Goal: Task Accomplishment & Management: Complete application form

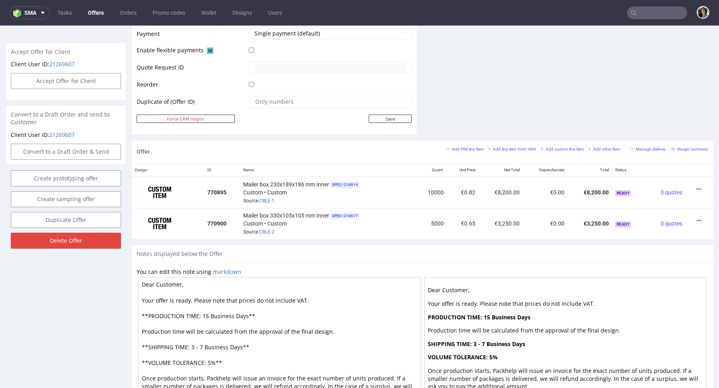
scroll to position [0, 0]
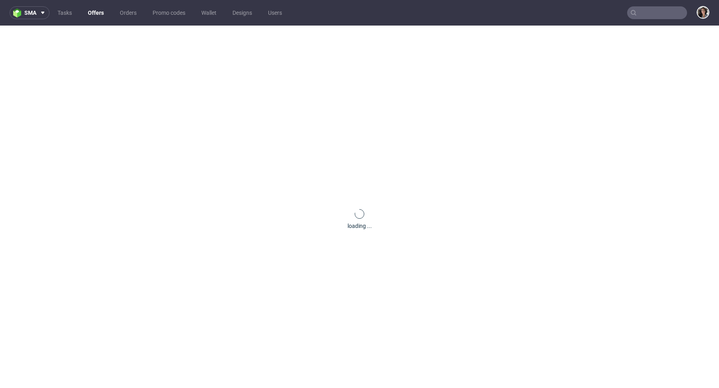
click at [660, 12] on input "text" at bounding box center [657, 12] width 60 height 13
paste input "R236487271"
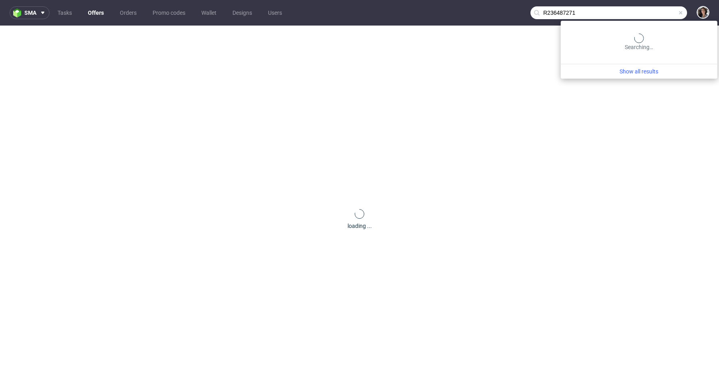
type input "R236487271"
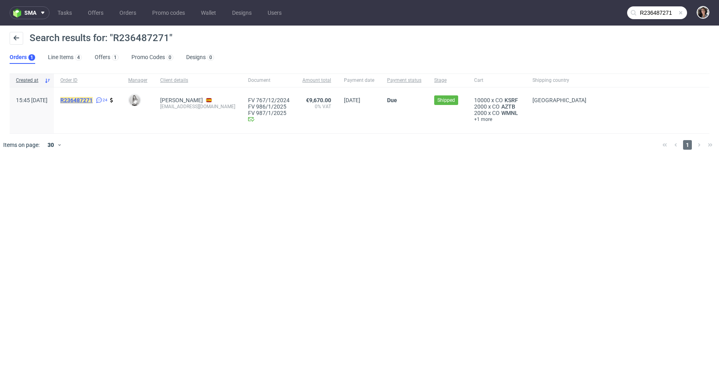
click at [93, 99] on mark "R236487271" at bounding box center [76, 100] width 32 height 6
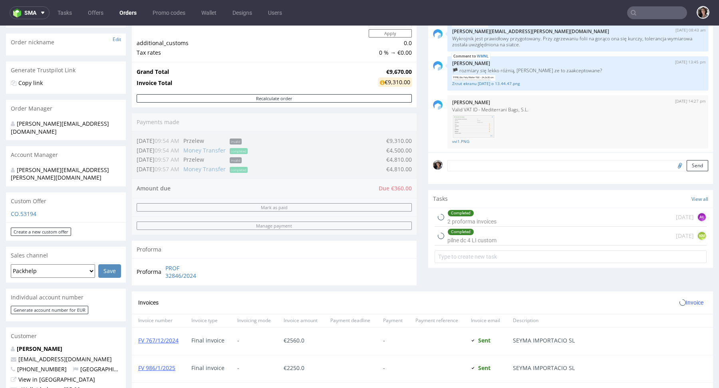
scroll to position [314, 0]
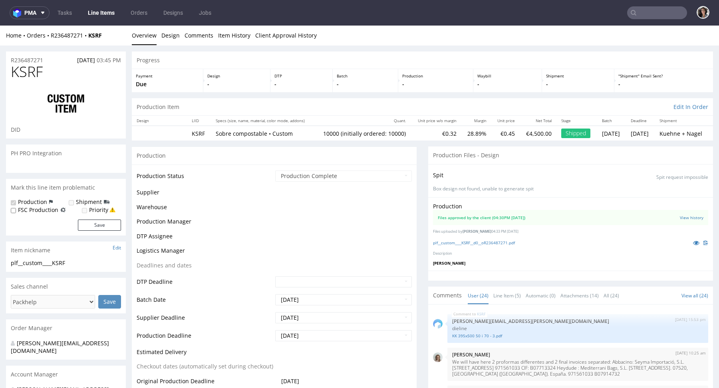
scroll to position [810, 0]
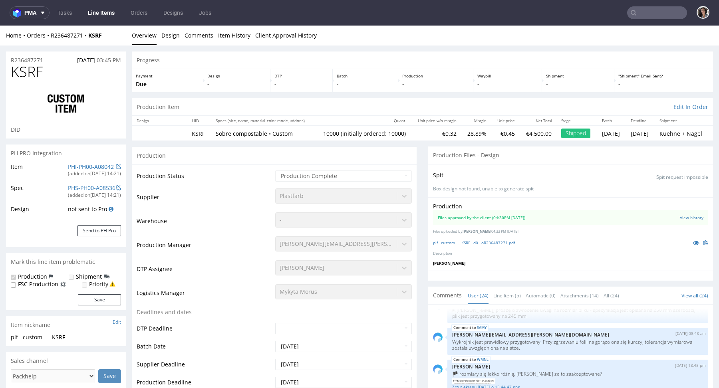
click at [644, 9] on input "text" at bounding box center [657, 12] width 60 height 13
paste input "R236487271"
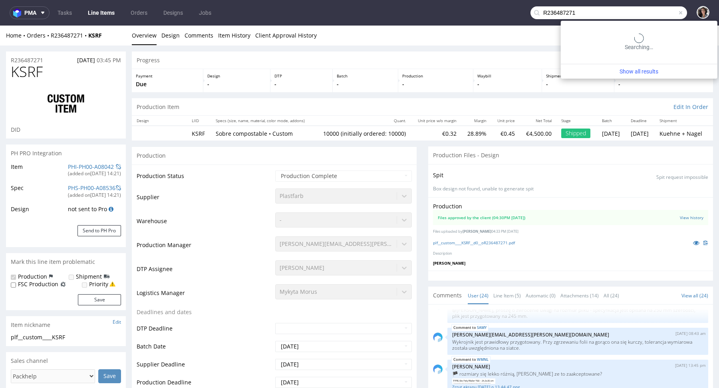
type input "R236487271"
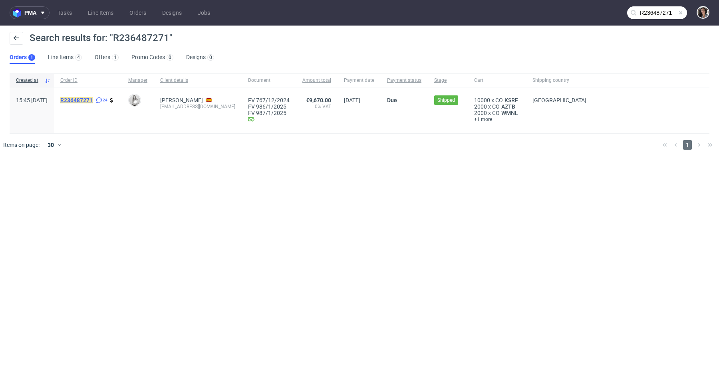
click at [93, 99] on mark "R236487271" at bounding box center [76, 100] width 32 height 6
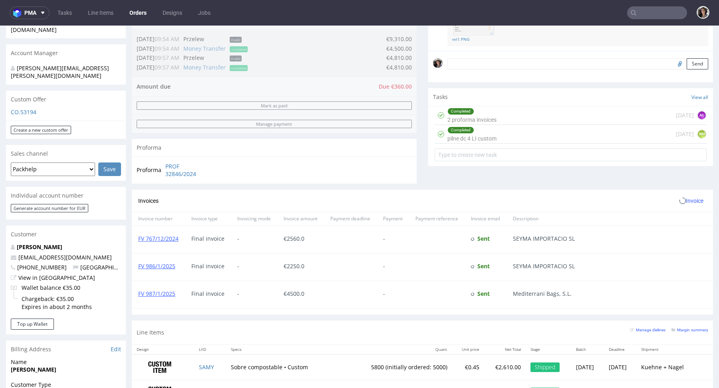
scroll to position [433, 0]
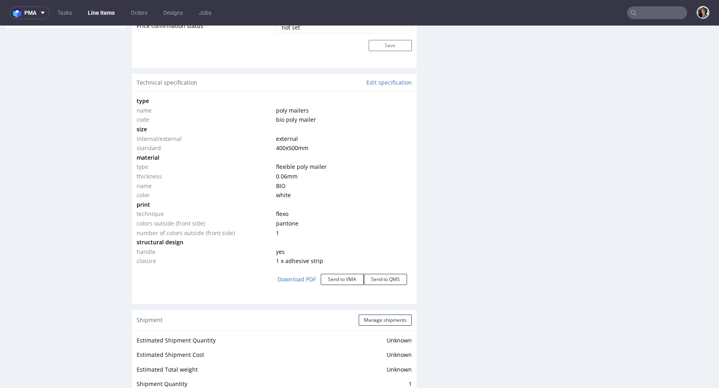
scroll to position [700, 0]
click at [346, 278] on button "Send to VMA" at bounding box center [342, 281] width 43 height 11
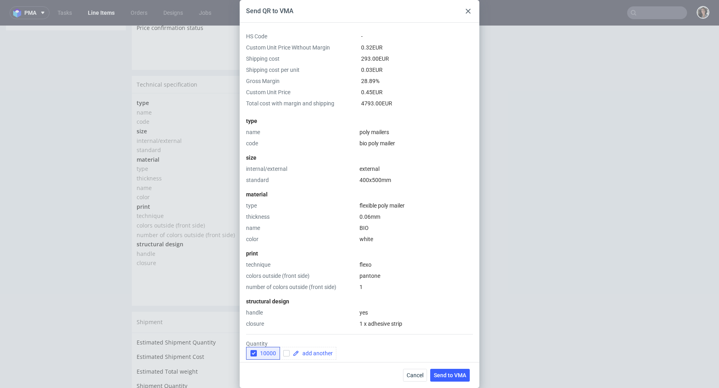
scroll to position [102, 0]
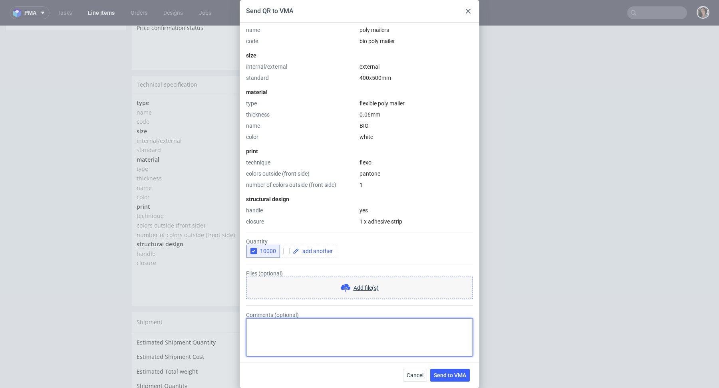
click at [306, 343] on textarea "Comments (optional)" at bounding box center [359, 337] width 227 height 38
type textarea "New design, please add tooling."
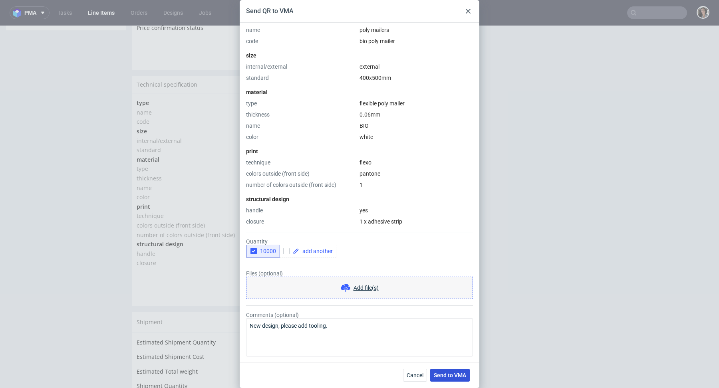
click at [453, 374] on span "Send to VMA" at bounding box center [450, 376] width 32 height 6
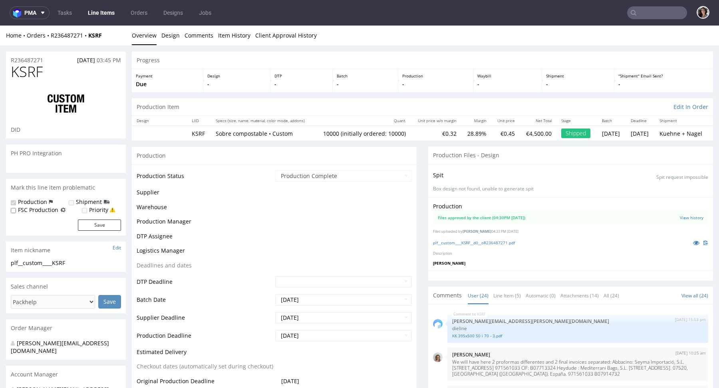
select select "in_progress"
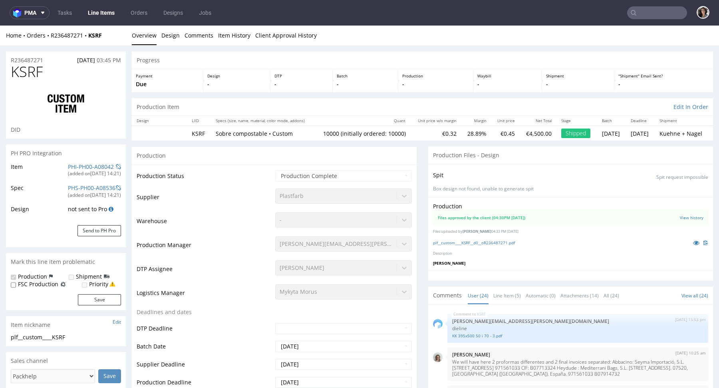
type input "10000"
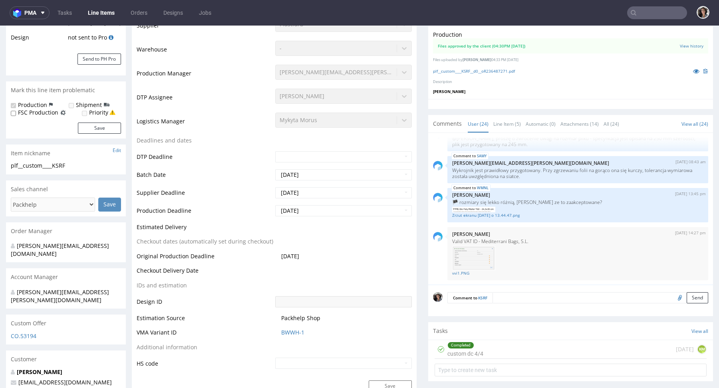
scroll to position [15, 0]
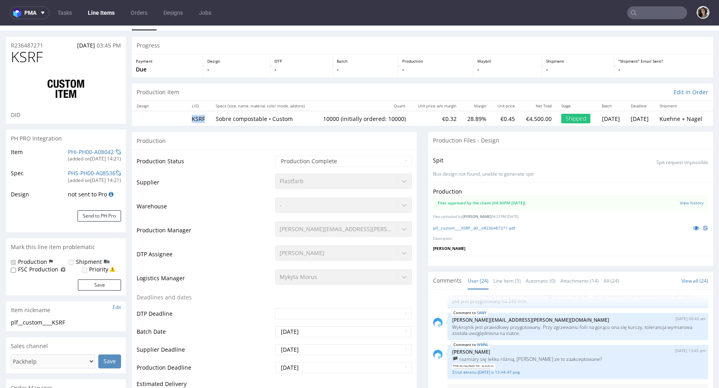
drag, startPoint x: 207, startPoint y: 117, endPoint x: 175, endPoint y: 117, distance: 32.4
click at [175, 117] on tr "KSRF Sobre compostable • Custom 10000 (initially ordered: 10000) €0.32 28.89% €…" at bounding box center [422, 118] width 581 height 15
copy td "KSRF"
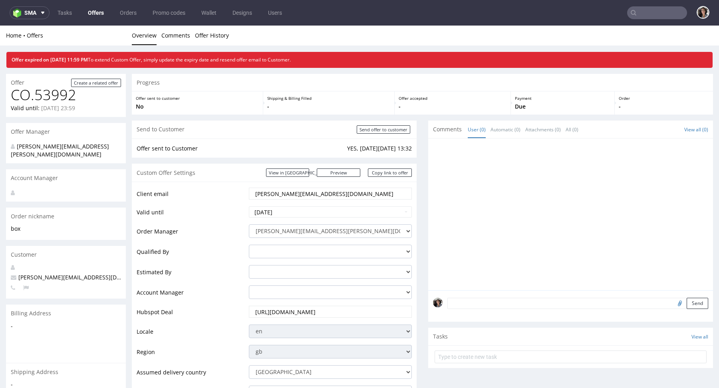
click at [647, 19] on nav "sma Tasks Offers Orders Promo codes Wallet Designs Users" at bounding box center [359, 13] width 719 height 26
click at [642, 12] on input "text" at bounding box center [657, 12] width 60 height 13
paste input "anna@kippun-haru.com"
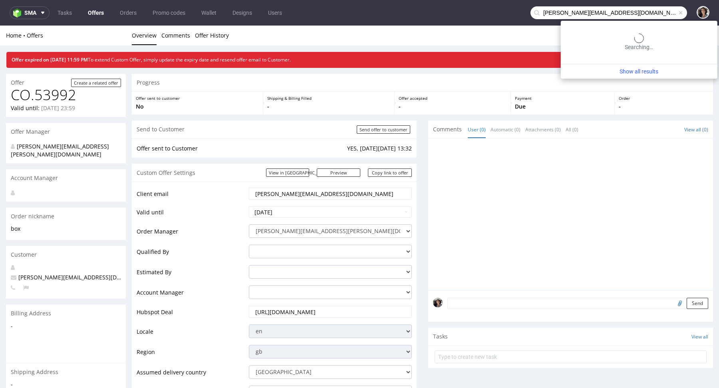
type input "anna@kippun-haru.com"
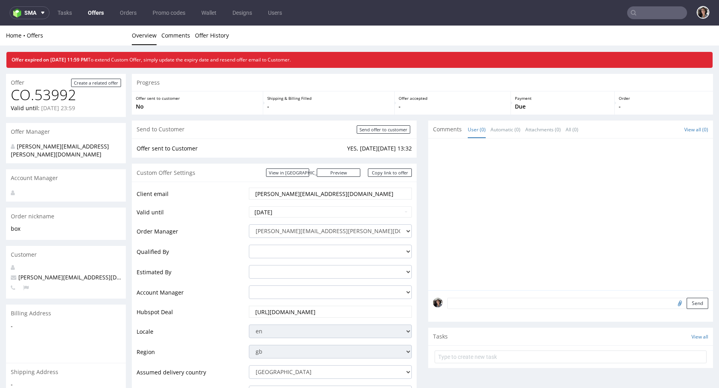
click at [651, 10] on input "text" at bounding box center [657, 12] width 60 height 13
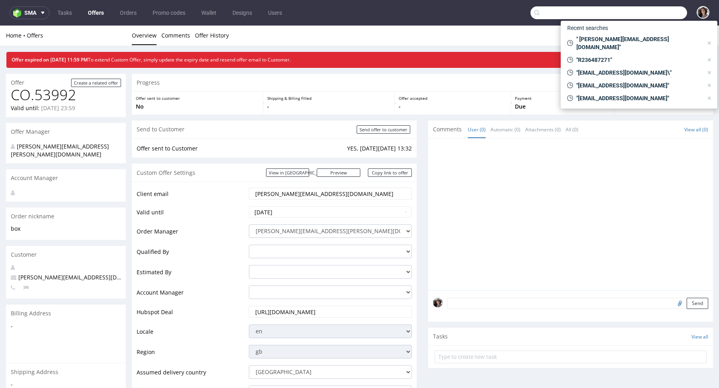
paste input "[EMAIL_ADDRESS][DOMAIN_NAME]"
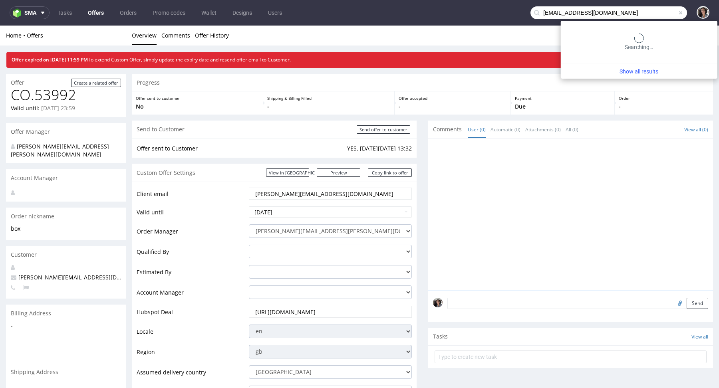
type input "[EMAIL_ADDRESS][DOMAIN_NAME]"
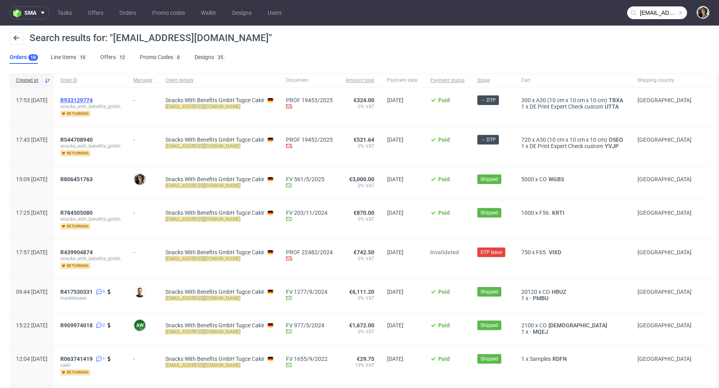
click at [93, 97] on span "R933129774" at bounding box center [76, 100] width 32 height 6
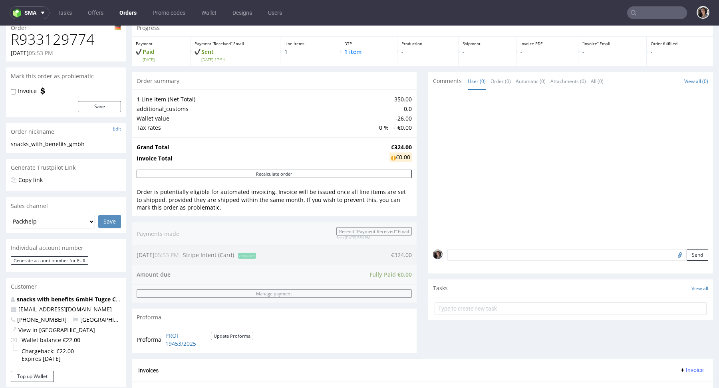
scroll to position [309, 0]
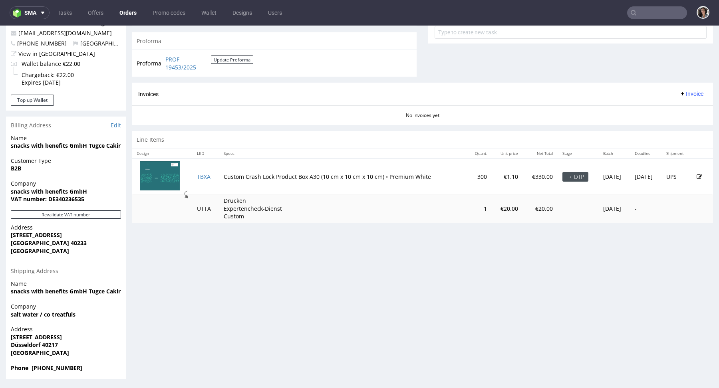
click at [201, 171] on td "TBXA" at bounding box center [205, 177] width 27 height 36
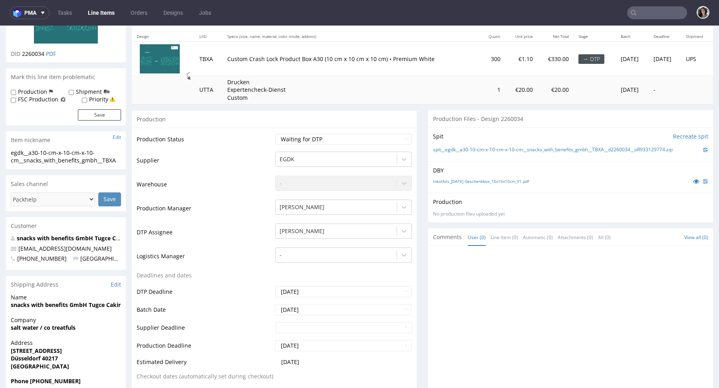
scroll to position [90, 0]
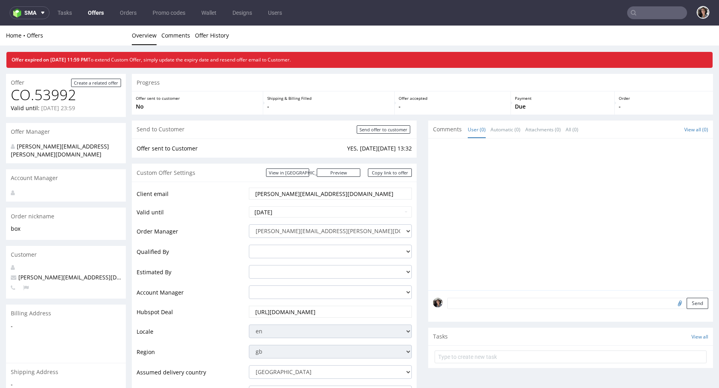
click at [97, 9] on link "Offers" at bounding box center [96, 12] width 26 height 13
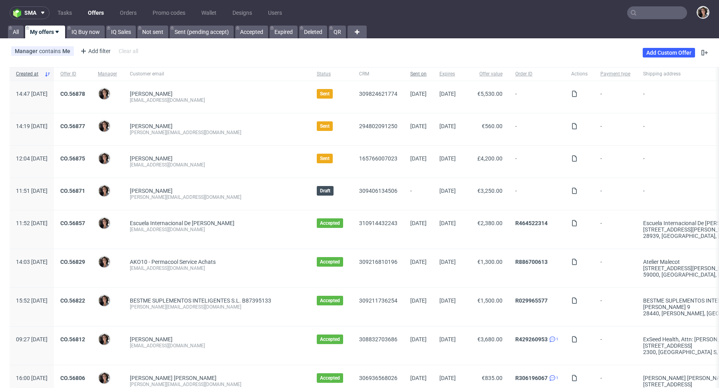
click at [410, 73] on span "Sent on" at bounding box center [418, 74] width 16 height 7
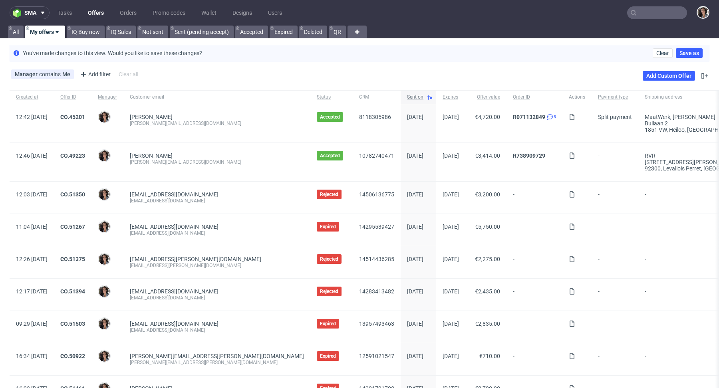
click at [407, 94] on span "Sent on" at bounding box center [415, 97] width 16 height 7
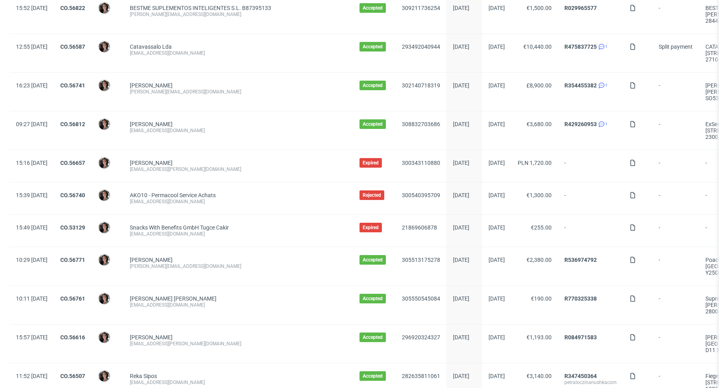
scroll to position [803, 0]
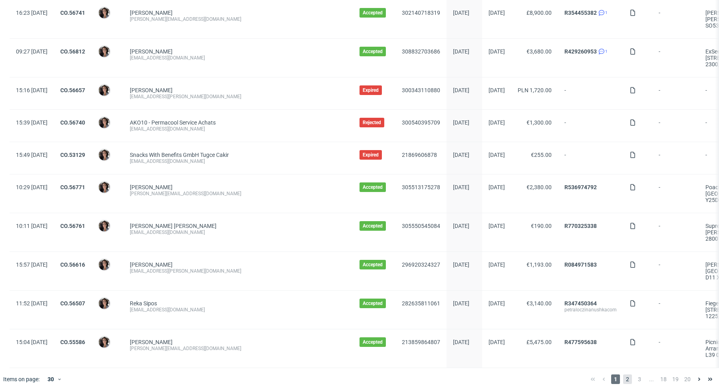
click at [623, 375] on span "2" at bounding box center [627, 380] width 9 height 10
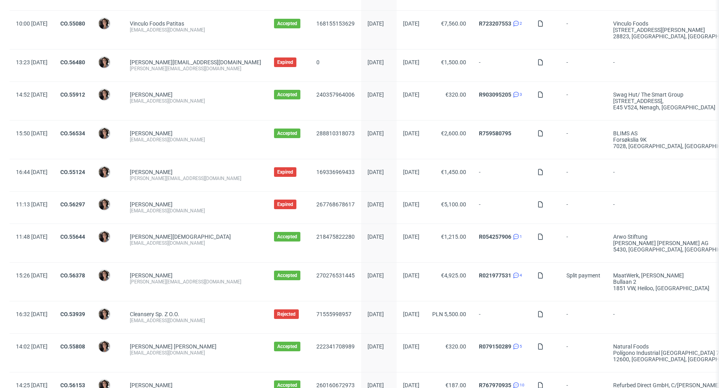
scroll to position [822, 0]
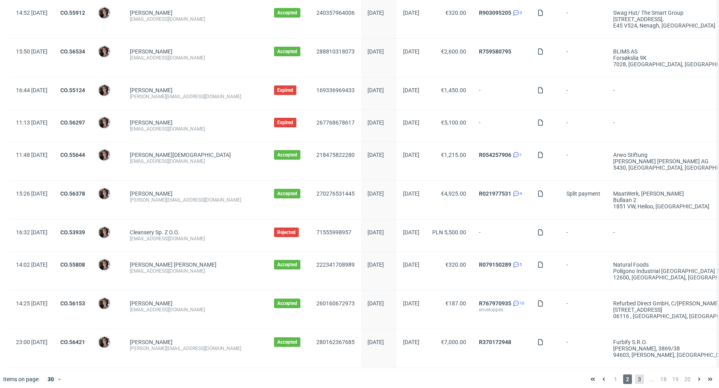
click at [635, 375] on span "3" at bounding box center [639, 380] width 9 height 10
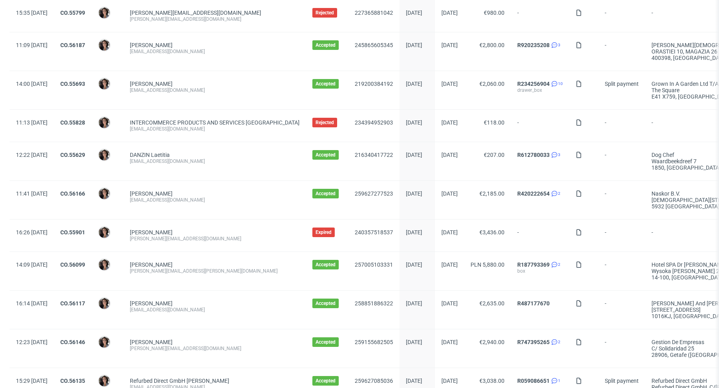
scroll to position [828, 0]
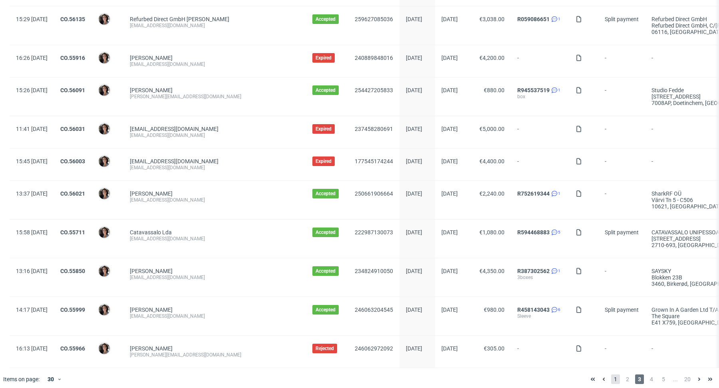
click at [611, 375] on span "1" at bounding box center [615, 380] width 9 height 10
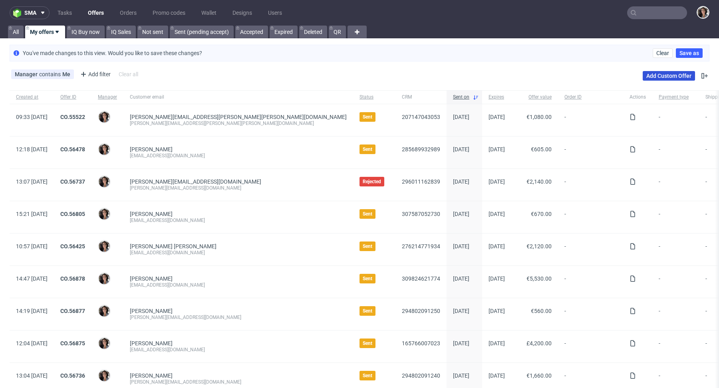
click at [673, 76] on link "Add Custom Offer" at bounding box center [669, 76] width 52 height 10
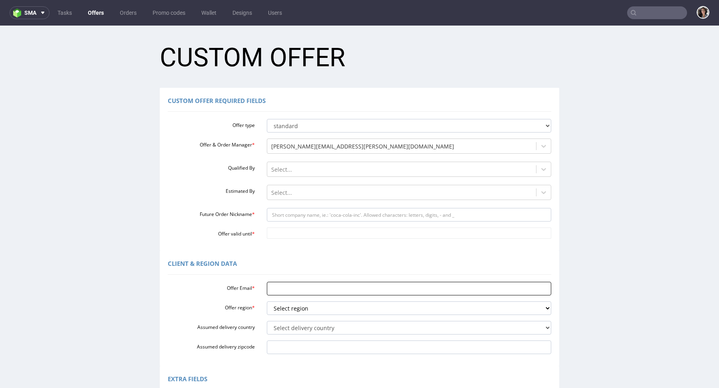
click at [284, 291] on input "Offer Email *" at bounding box center [409, 289] width 285 height 14
paste input "[EMAIL_ADDRESS][DOMAIN_NAME]"
type input "[EMAIL_ADDRESS][DOMAIN_NAME]"
click at [294, 307] on select "Select region eu gb de pl fr it es" at bounding box center [409, 309] width 285 height 14
click at [290, 308] on select "Select region eu gb de pl fr it es" at bounding box center [409, 309] width 285 height 14
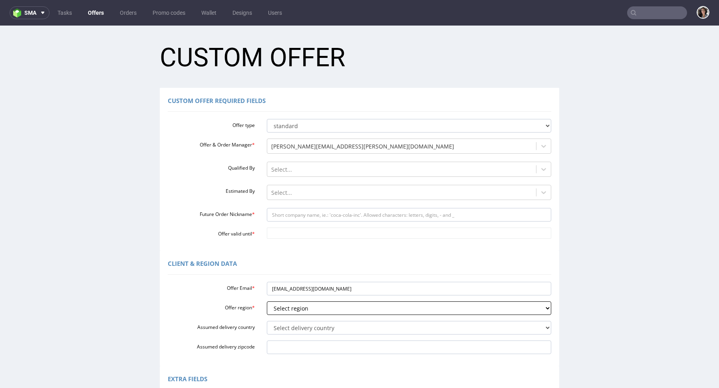
select select "es"
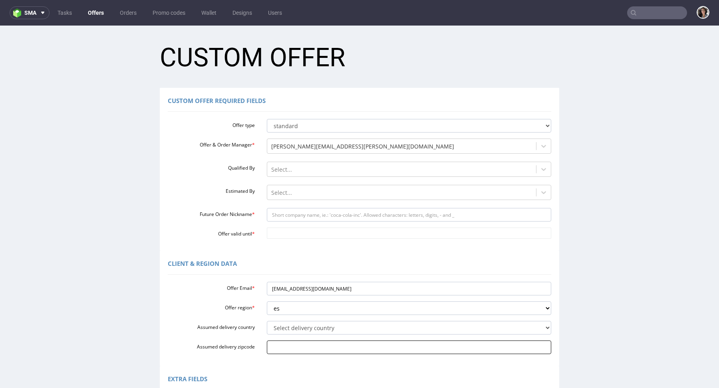
click at [288, 348] on input "Assumed delivery zipcode" at bounding box center [409, 348] width 285 height 14
paste input "36214"
type input "36214"
click at [284, 330] on select "Select delivery country Andorra Afghanistan Anguilla Albania Armenia Antarctica…" at bounding box center [409, 328] width 285 height 14
select select "68"
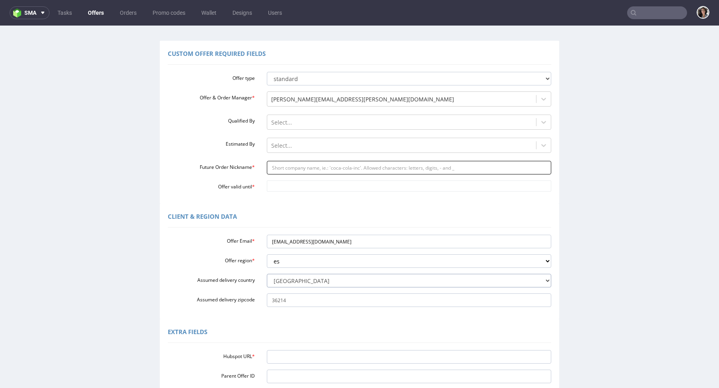
scroll to position [62, 0]
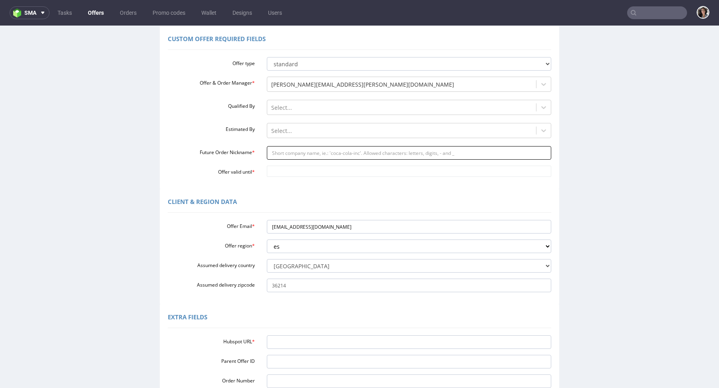
click at [316, 151] on input "Future Order Nickname *" at bounding box center [409, 153] width 285 height 14
type input "box"
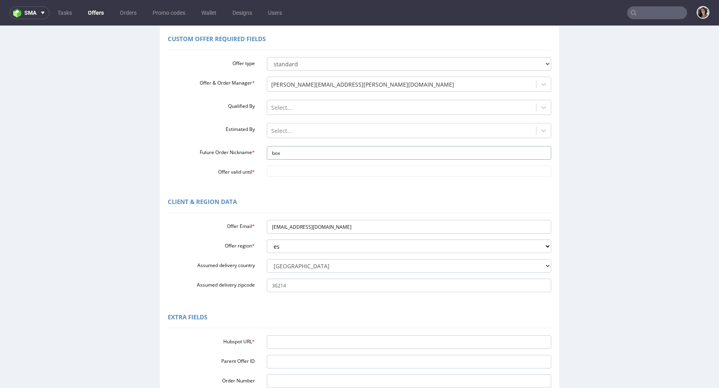
drag, startPoint x: 289, startPoint y: 155, endPoint x: 243, endPoint y: 155, distance: 45.9
click at [243, 155] on div "Future Order Nickname * box" at bounding box center [359, 153] width 395 height 14
paste input "BIO"
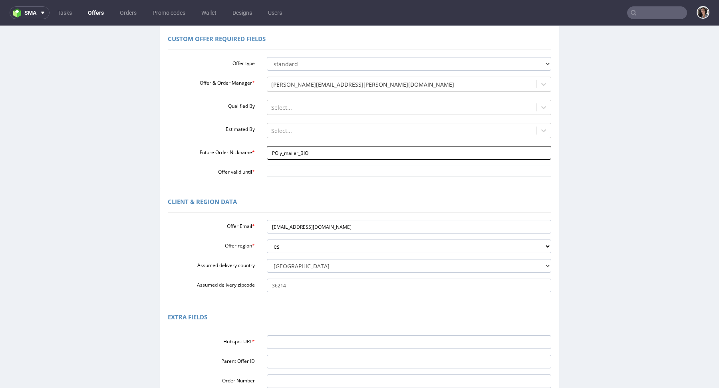
click at [274, 152] on input "POly_mailer_BIO" at bounding box center [409, 153] width 285 height 14
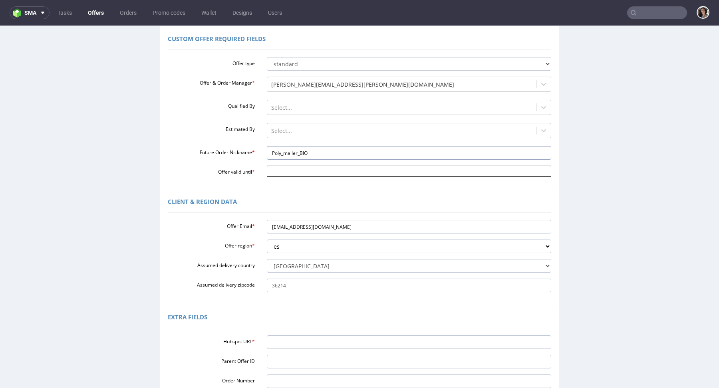
type input "Poly_mailer_BIO"
click at [290, 166] on body "Production Shipped DTP Orders Offers Shipments Designs Promotions Users Jobs Ad…" at bounding box center [359, 231] width 719 height 534
click at [333, 135] on td "26" at bounding box center [332, 136] width 12 height 12
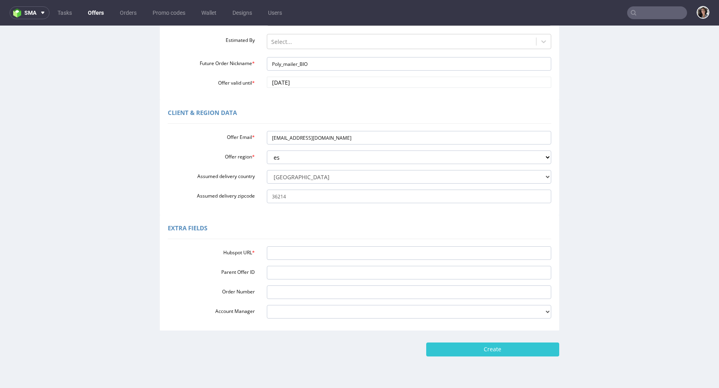
scroll to position [170, 0]
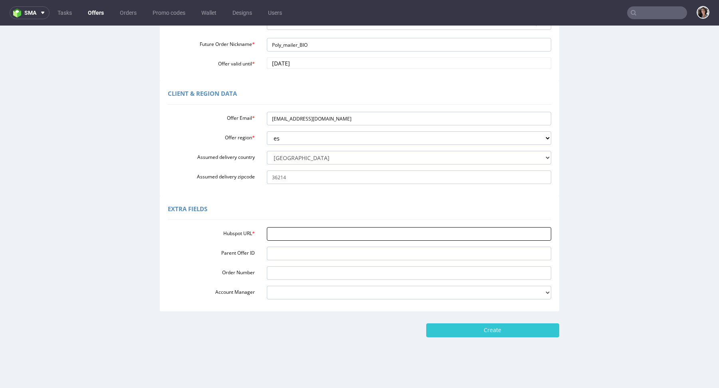
click at [295, 228] on input "Hubspot URL *" at bounding box center [409, 234] width 285 height 14
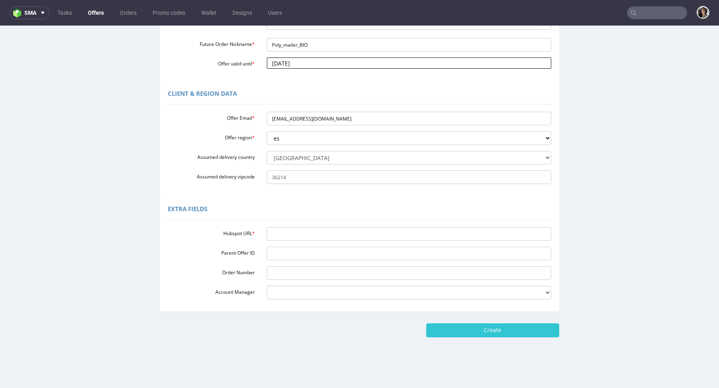
click at [294, 62] on input "2025-09-26" at bounding box center [409, 63] width 285 height 11
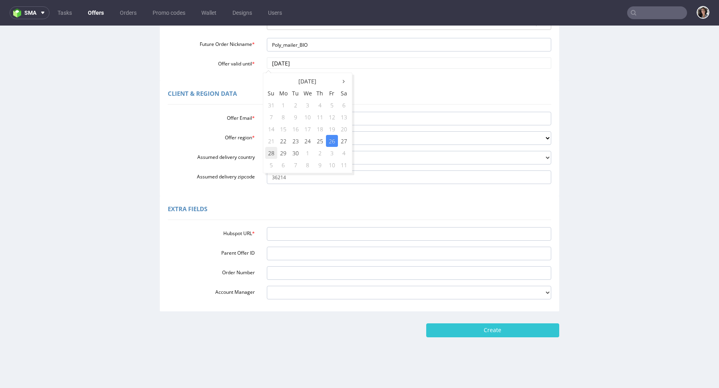
click at [270, 151] on td "28" at bounding box center [271, 153] width 12 height 12
type input "2025-09-28"
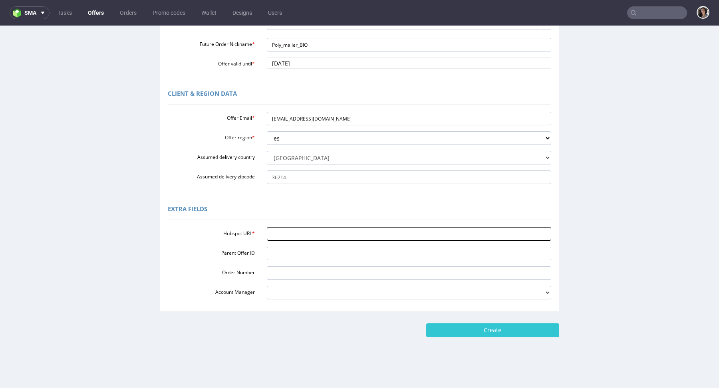
click at [301, 240] on input "Hubspot URL *" at bounding box center [409, 234] width 285 height 14
paste input "https://app-eu1.hubspot.com/contacts/25600958/record/0-3/312994892005/"
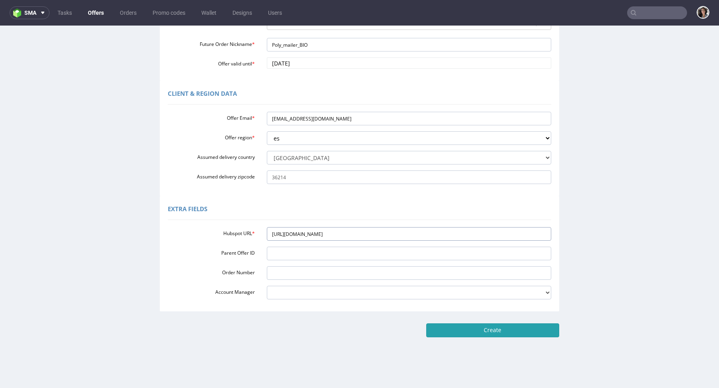
type input "https://app-eu1.hubspot.com/contacts/25600958/record/0-3/312994892005/"
click at [508, 324] on input "Create" at bounding box center [492, 331] width 133 height 14
type input "Please wait..."
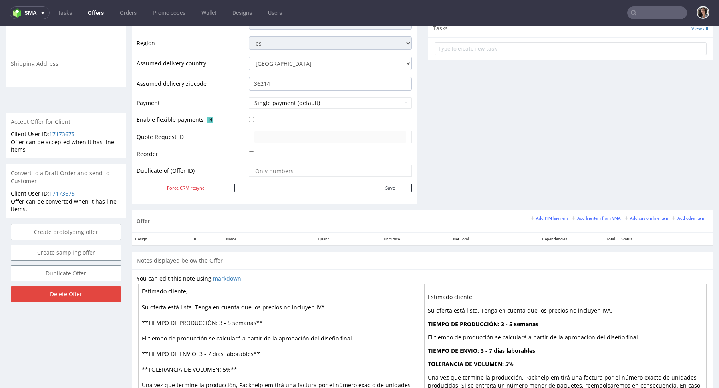
scroll to position [332, 0]
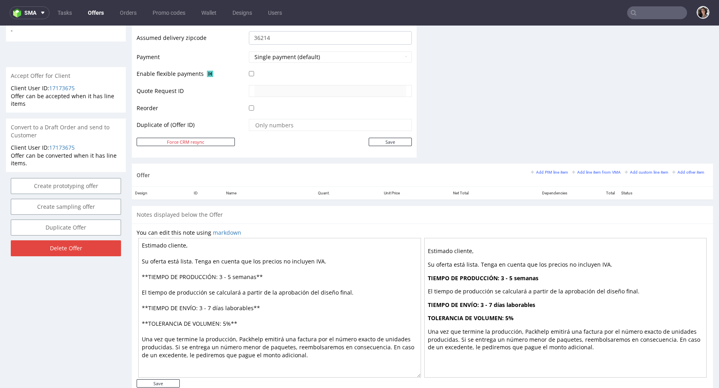
drag, startPoint x: 250, startPoint y: 307, endPoint x: 211, endPoint y: 307, distance: 38.8
click at [211, 307] on textarea "Estimado cliente, Su oferta está lista. Tenga en cuenta que los precios no incl…" at bounding box center [279, 308] width 283 height 140
drag, startPoint x: 255, startPoint y: 275, endPoint x: 218, endPoint y: 274, distance: 37.2
click at [218, 274] on textarea "Estimado cliente, Su oferta está lista. Tenga en cuenta que los precios no incl…" at bounding box center [279, 308] width 283 height 140
paste textarea "días laborables"
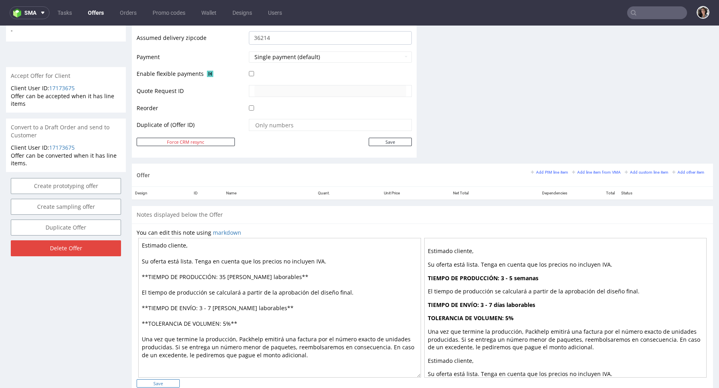
type textarea "Estimado cliente, Su oferta está lista. Tenga en cuenta que los precios no incl…"
click at [169, 380] on input "Save" at bounding box center [158, 384] width 43 height 8
type input "In progress..."
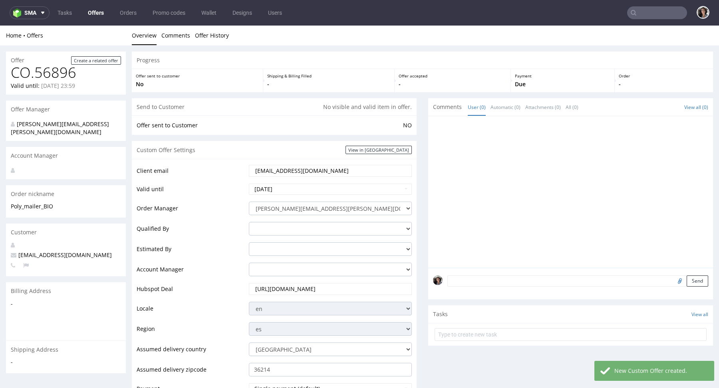
scroll to position [358, 0]
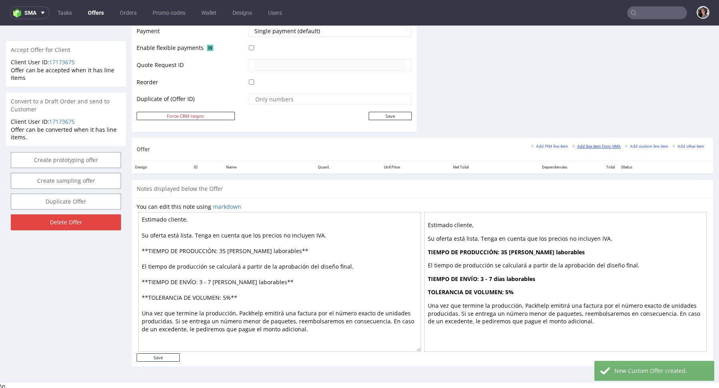
click at [583, 144] on small "Add line item from VMA" at bounding box center [596, 146] width 49 height 4
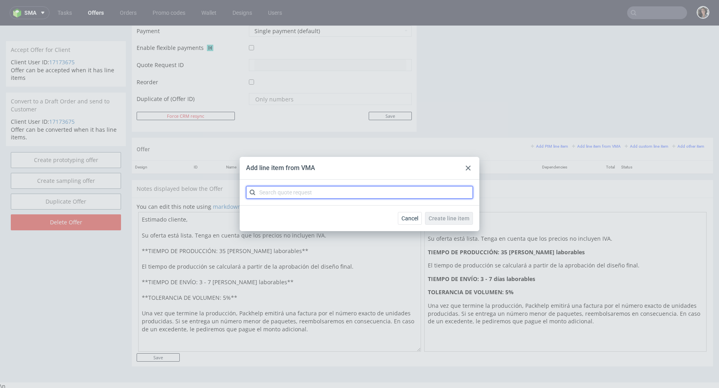
click at [349, 190] on input "text" at bounding box center [359, 192] width 227 height 13
paste input "CBMX"
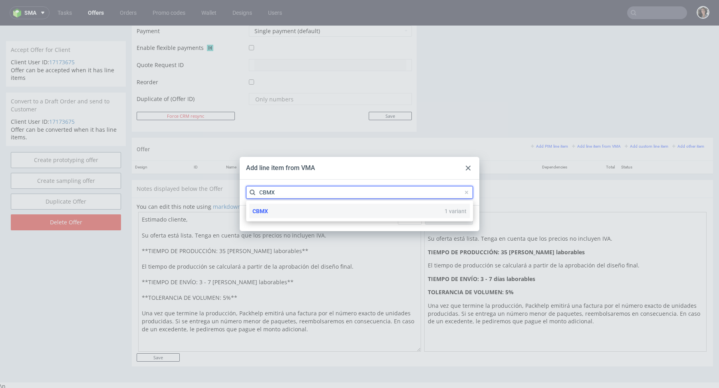
type input "CBMX"
click at [277, 212] on div "CBMX 1 variant" at bounding box center [359, 211] width 221 height 14
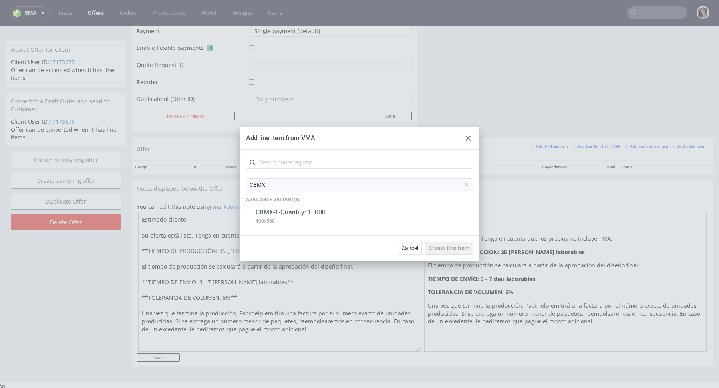
click at [277, 212] on p "CBMX-1 • Quantity: 10000" at bounding box center [291, 212] width 70 height 9
checkbox input "true"
click at [455, 247] on span "Create line item" at bounding box center [449, 249] width 41 height 6
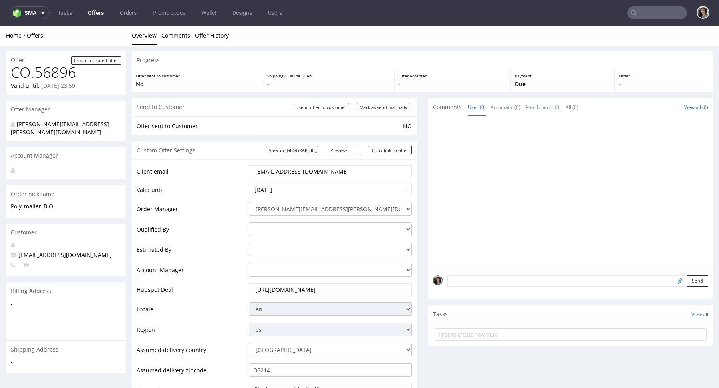
scroll to position [338, 0]
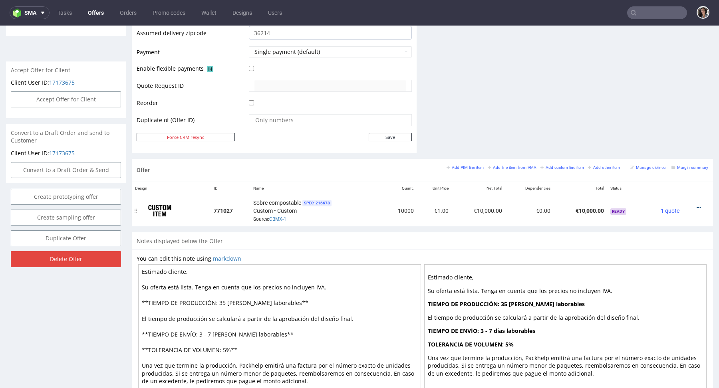
click at [697, 205] on icon at bounding box center [699, 208] width 4 height 6
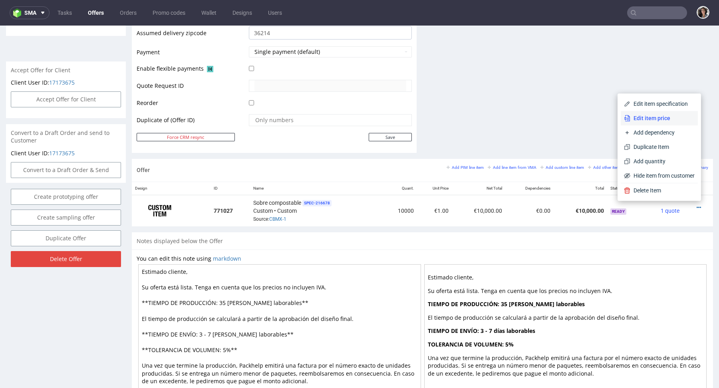
click at [644, 125] on li "Edit item price" at bounding box center [659, 118] width 77 height 14
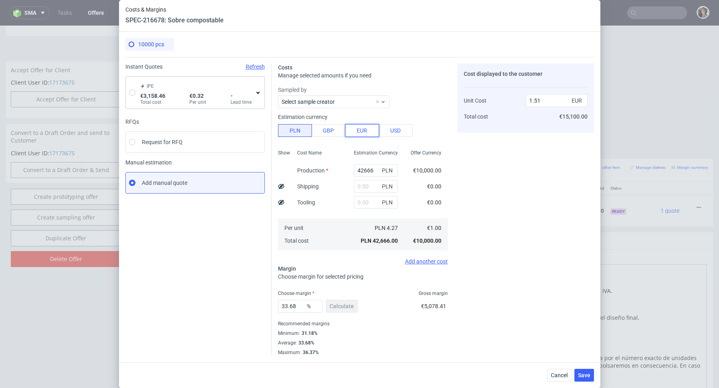
click at [361, 131] on button "EUR" at bounding box center [362, 130] width 34 height 13
type input "6.43"
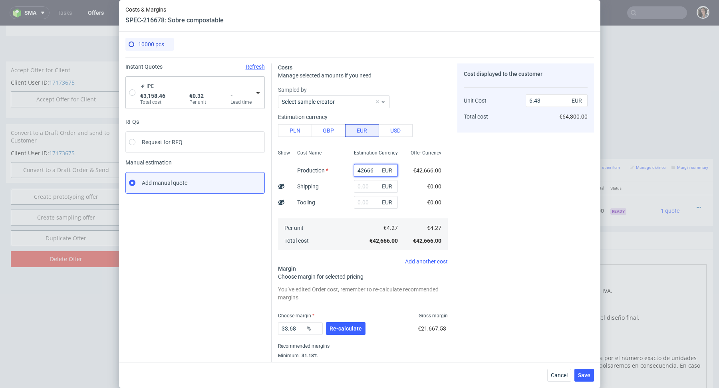
click at [369, 169] on input "42666" at bounding box center [376, 170] width 44 height 13
type input "25"
type input "0"
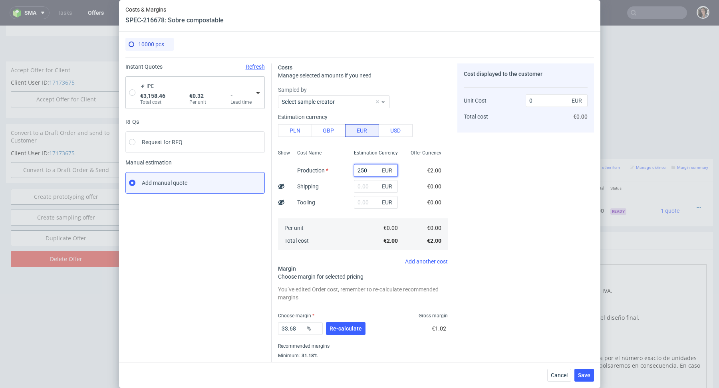
type input "2500"
type input "0.38"
type input "2500"
click at [324, 213] on div "Cost Name Production Shipping Tooling Per unit Total cost" at bounding box center [319, 199] width 57 height 105
click at [366, 204] on input "text" at bounding box center [376, 202] width 44 height 13
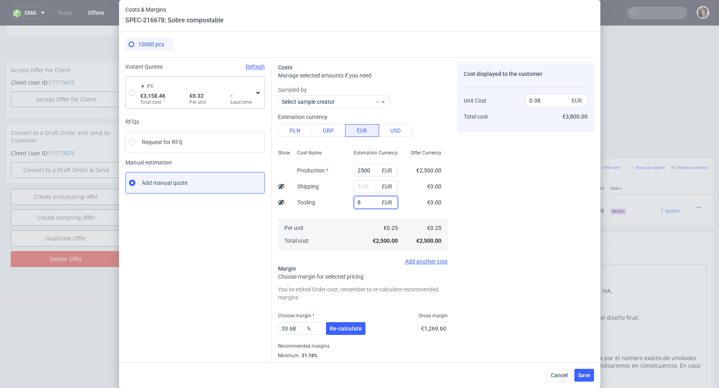
type input "80"
type input "0.39"
type input "80"
click at [324, 236] on div "Per unit Total cost" at bounding box center [319, 235] width 57 height 32
click at [358, 189] on input "text" at bounding box center [376, 186] width 44 height 13
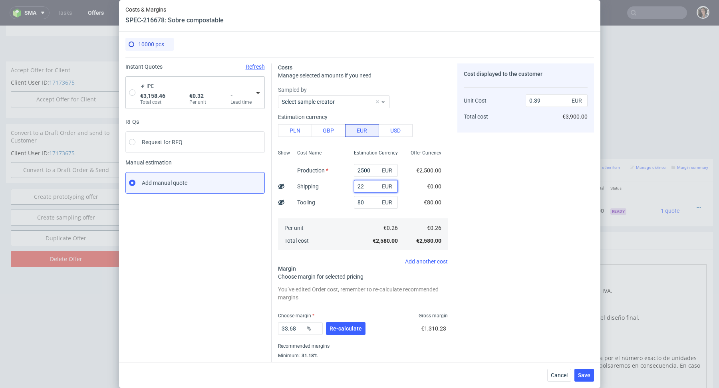
type input "227"
type input "0.42"
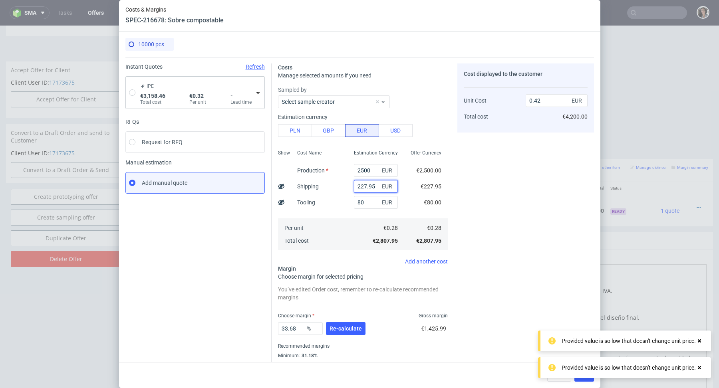
type input "227.95"
click at [700, 340] on use at bounding box center [699, 341] width 3 height 3
click at [699, 367] on icon at bounding box center [699, 368] width 7 height 6
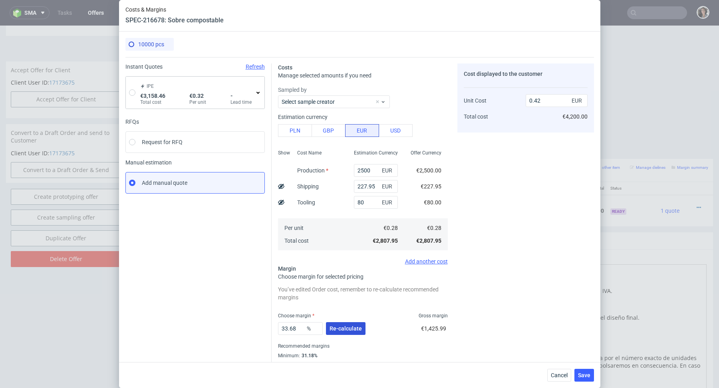
click at [350, 329] on span "Re-calculate" at bounding box center [346, 329] width 32 height 6
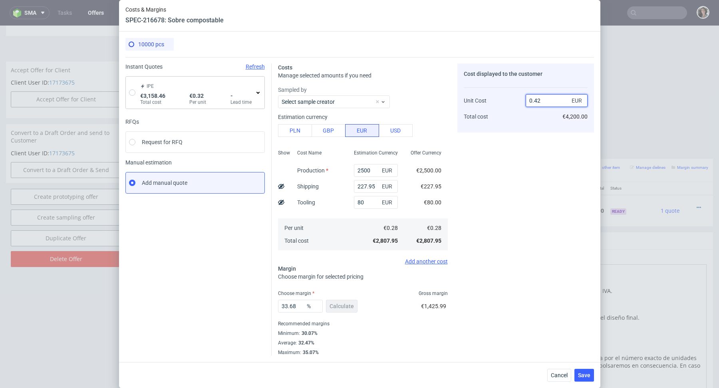
click at [544, 99] on input "0.42" at bounding box center [557, 100] width 62 height 13
type input "0.44"
type input "36.36363636363635"
click at [498, 193] on div "Cost displayed to the customer Unit Cost Total cost 0.44 EUR €4,400.00" at bounding box center [525, 210] width 137 height 292
click at [544, 101] on input "0.44" at bounding box center [557, 100] width 62 height 13
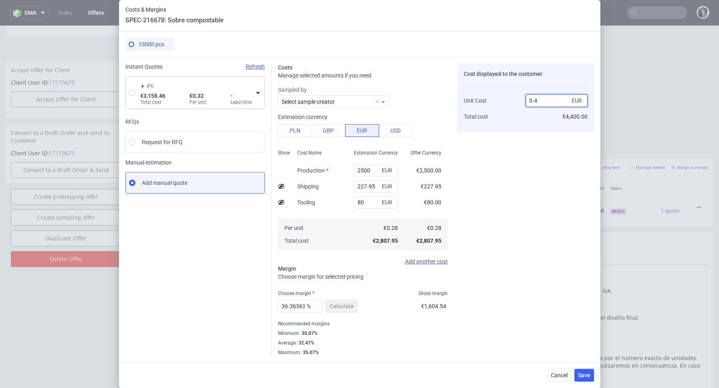
type input "0.45"
type input "37.777777777777764"
type input "0.45"
click at [484, 256] on div "Cost displayed to the customer Unit Cost Total cost 0.45 EUR €4,500.00" at bounding box center [525, 210] width 137 height 292
click at [294, 307] on input "37.777777777777764" at bounding box center [300, 306] width 45 height 13
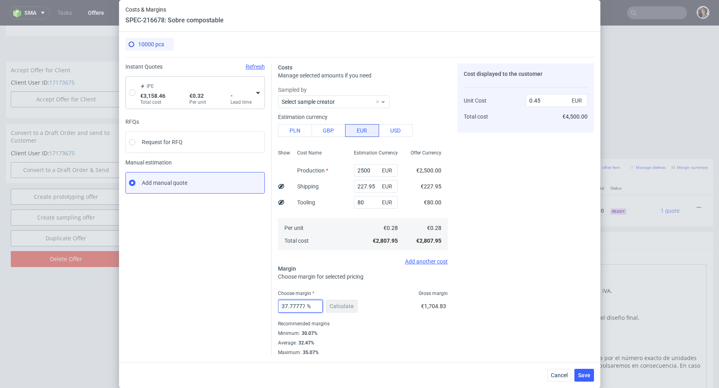
click at [294, 307] on input "37.777777777777764" at bounding box center [300, 306] width 45 height 13
click at [292, 307] on input "37.777777777777764" at bounding box center [300, 306] width 45 height 13
drag, startPoint x: 284, startPoint y: 306, endPoint x: 373, endPoint y: 305, distance: 89.1
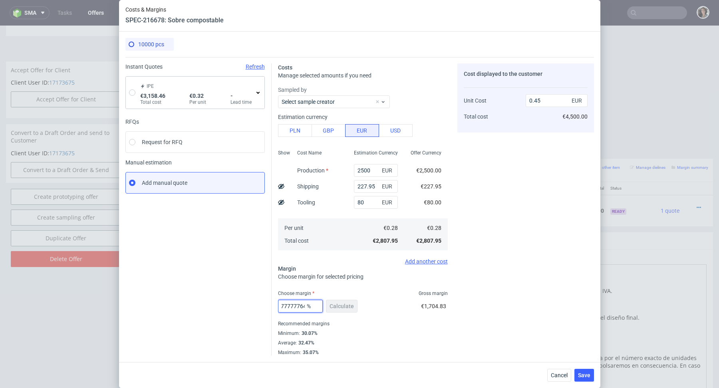
click at [374, 306] on div "37.777777777777764 % Calculate €1,704.83" at bounding box center [363, 308] width 170 height 22
type input "39"
type input "0.46"
type input "38"
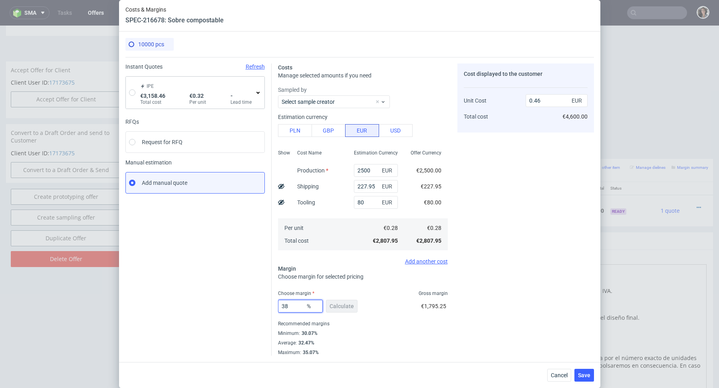
type input "0.45"
type input "38.5"
type input "0.46"
type input "38.3"
type input "0.45"
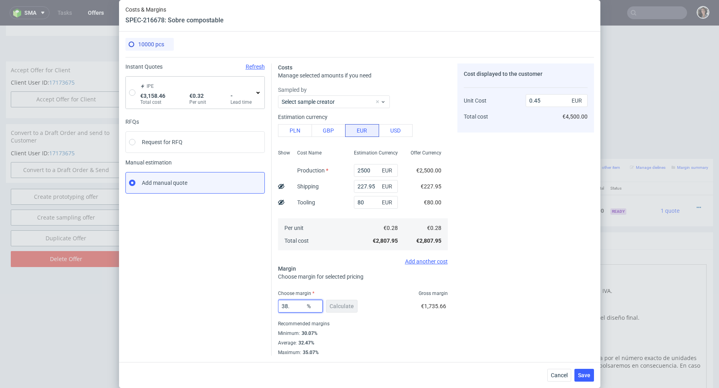
type input "38.4"
type input "0.46"
type input "38.3"
type input "0.45"
type input "38.4"
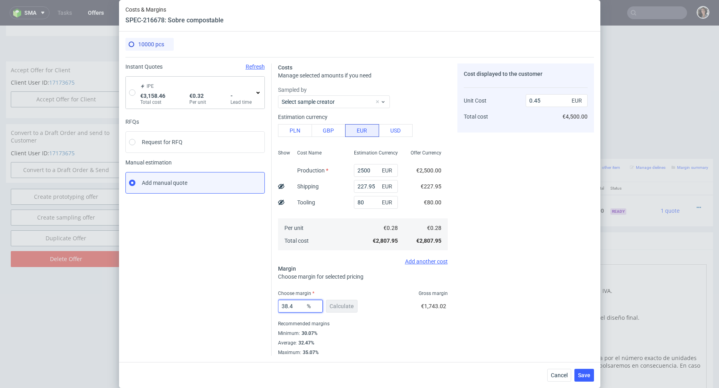
type input "0.46"
type input "38.3"
type input "0.45"
click at [586, 138] on div "Cost displayed to the customer Unit Cost Total cost 0.45 EUR €4,500.00" at bounding box center [525, 210] width 137 height 292
click at [590, 376] on span "Save" at bounding box center [584, 376] width 12 height 6
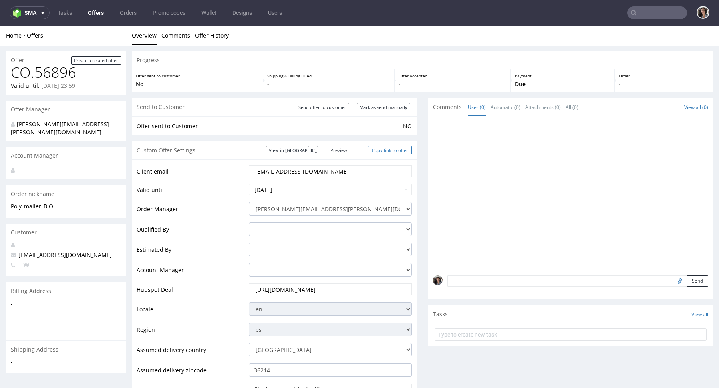
click at [392, 149] on link "Copy link to offer" at bounding box center [390, 150] width 44 height 8
click at [281, 173] on input "ggarcia@bellavistasg.com" at bounding box center [330, 171] width 152 height 11
paste input "mgabrielli"
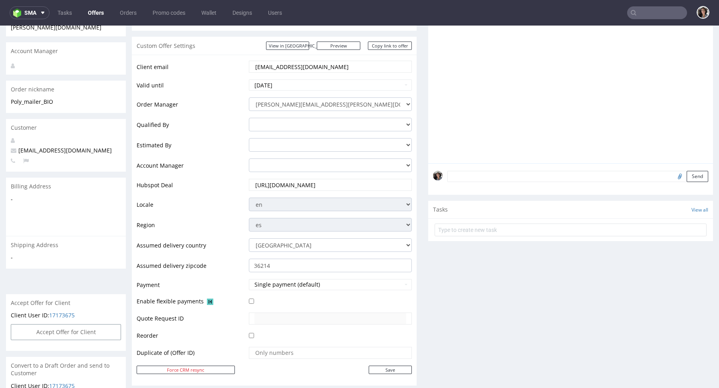
scroll to position [171, 0]
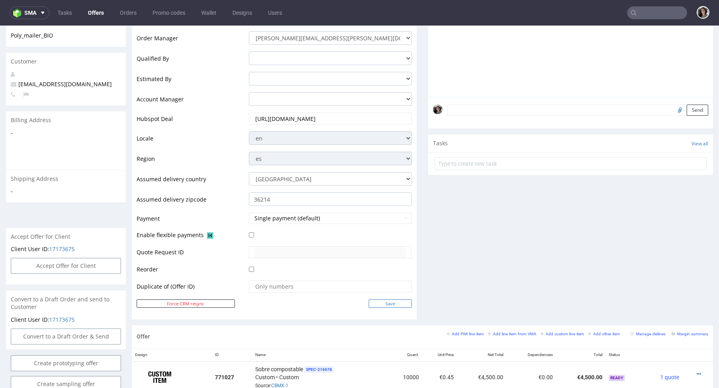
type input "mgabrielli@bellavistasg.com"
click at [394, 303] on input "Save" at bounding box center [390, 304] width 43 height 8
type input "In progress..."
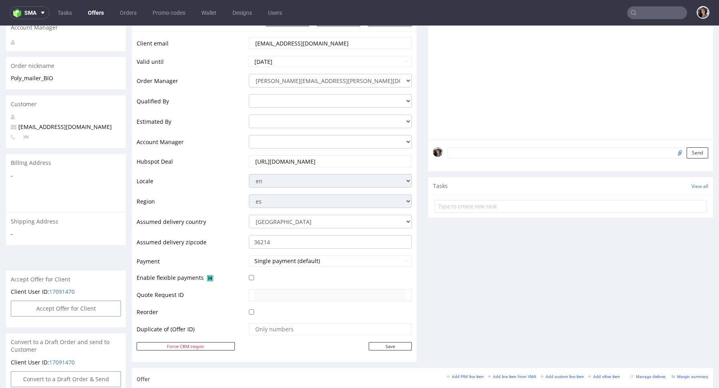
scroll to position [289, 0]
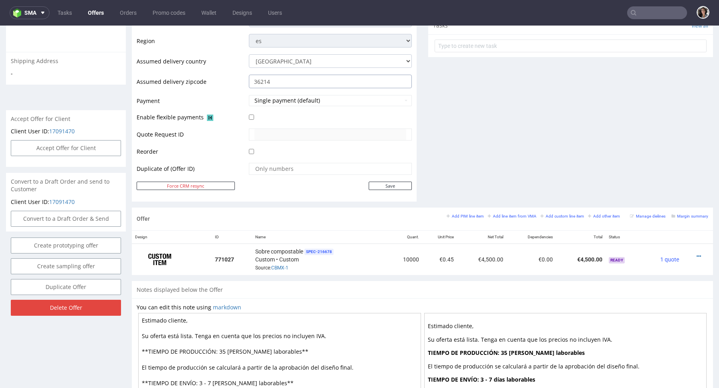
click at [284, 79] on input "36214" at bounding box center [330, 82] width 163 height 14
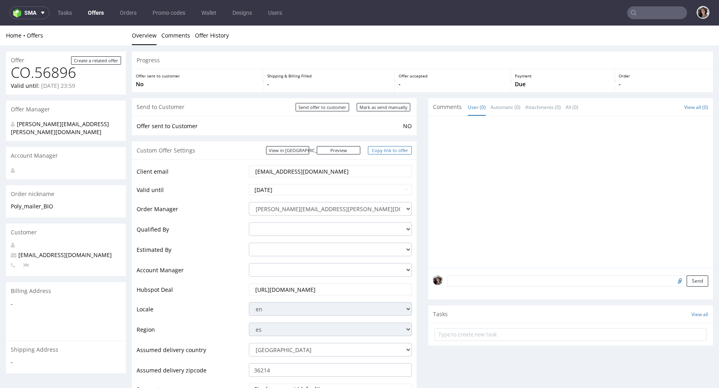
click at [399, 150] on link "Copy link to offer" at bounding box center [390, 150] width 44 height 8
click at [397, 109] on input "Mark as send manually" at bounding box center [384, 107] width 54 height 8
type input "In progress..."
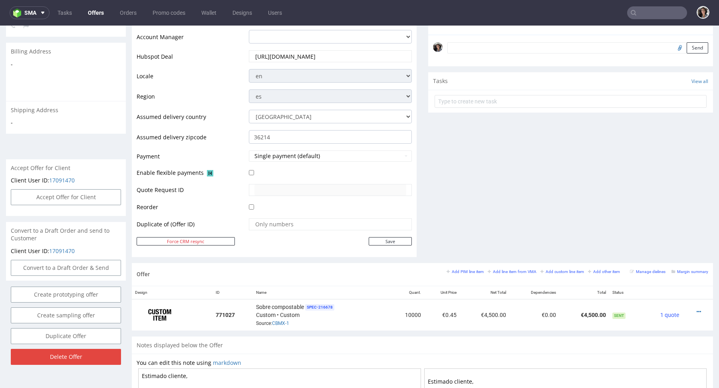
scroll to position [319, 0]
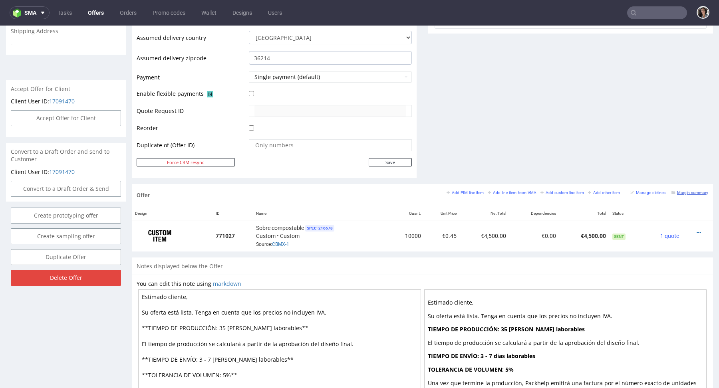
click at [679, 191] on small "Margin summary" at bounding box center [690, 193] width 37 height 4
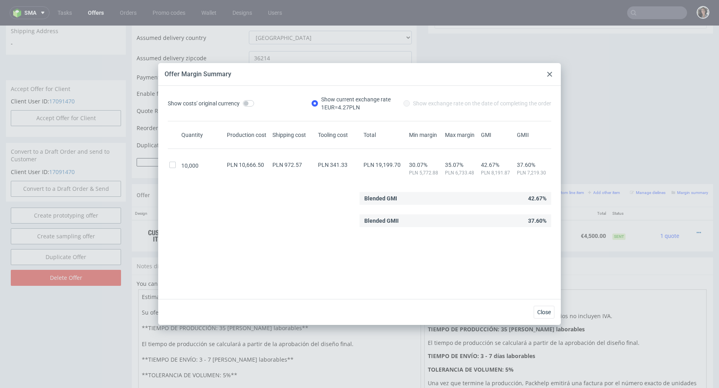
click at [548, 76] on icon at bounding box center [549, 74] width 5 height 5
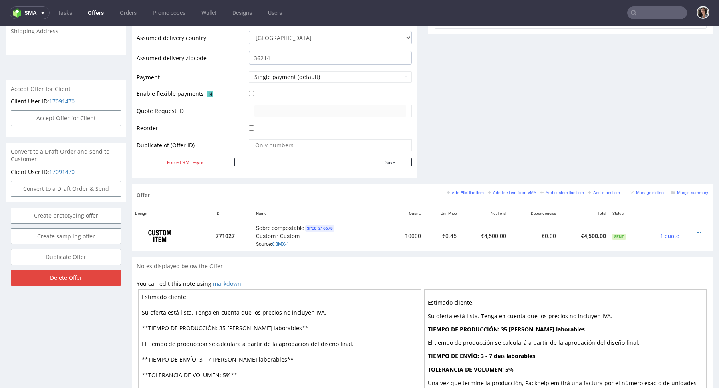
scroll to position [0, 0]
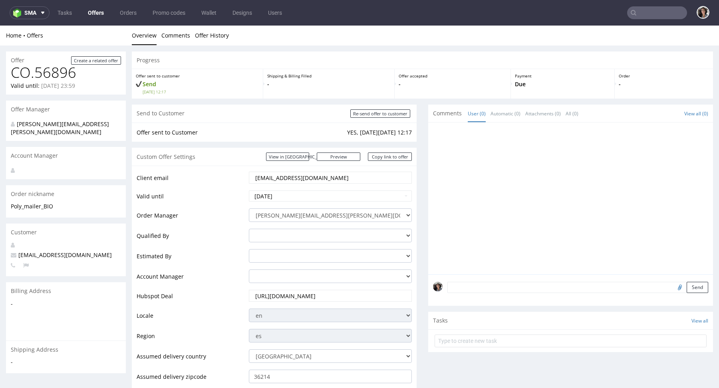
click at [637, 19] on nav "sma Tasks Offers Orders Promo codes Wallet Designs Users" at bounding box center [359, 13] width 719 height 26
click at [316, 179] on input "mgabrielli@bellavistasg.com" at bounding box center [330, 177] width 152 height 11
paste input "ggarcia"
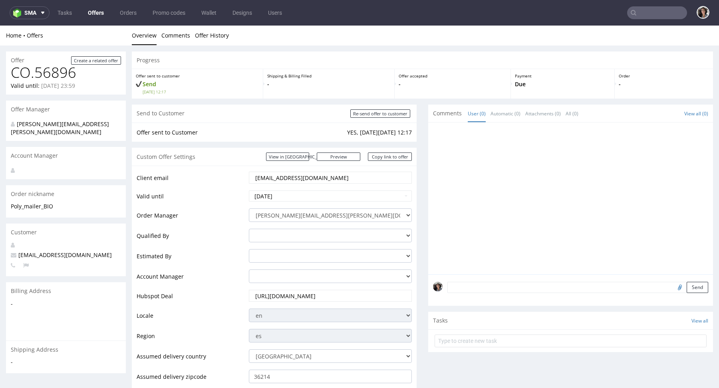
scroll to position [218, 0]
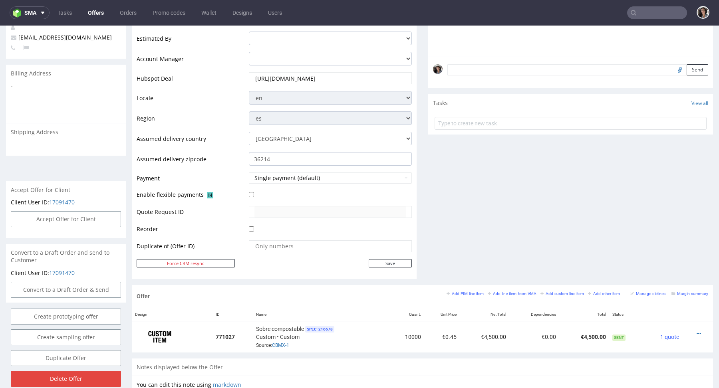
type input "ggarcia@bellavistasg.com"
click at [397, 256] on td at bounding box center [329, 249] width 165 height 19
click at [397, 263] on input "Save" at bounding box center [390, 263] width 43 height 8
type input "In progress..."
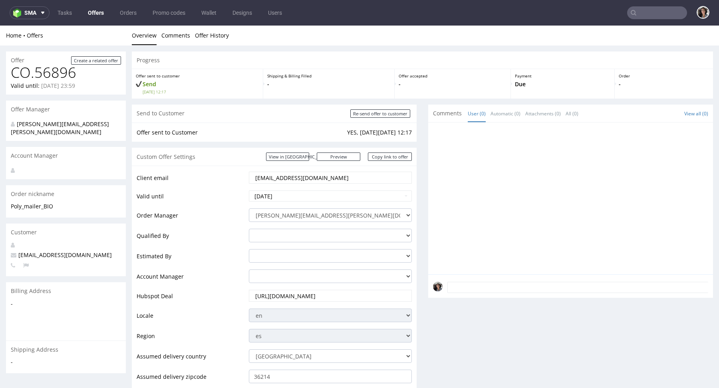
scroll to position [0, 0]
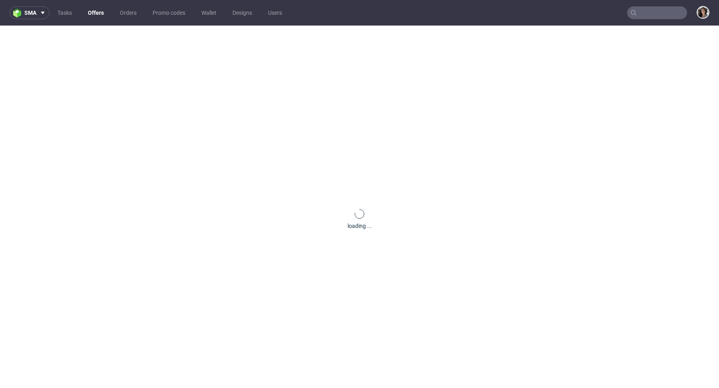
click at [650, 14] on input "text" at bounding box center [657, 12] width 60 height 13
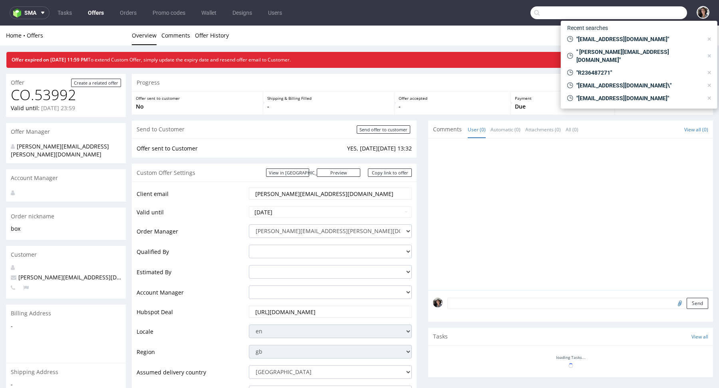
paste input "[EMAIL_ADDRESS][DOMAIN_NAME]"
type input "[EMAIL_ADDRESS][DOMAIN_NAME]"
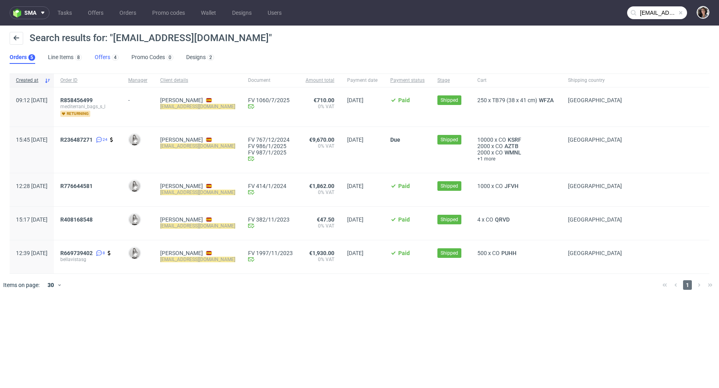
click at [99, 56] on link "Offers 4" at bounding box center [107, 57] width 24 height 13
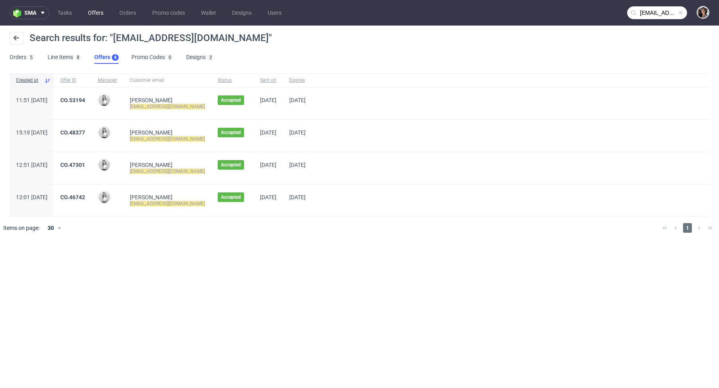
click at [96, 11] on link "Offers" at bounding box center [95, 12] width 25 height 13
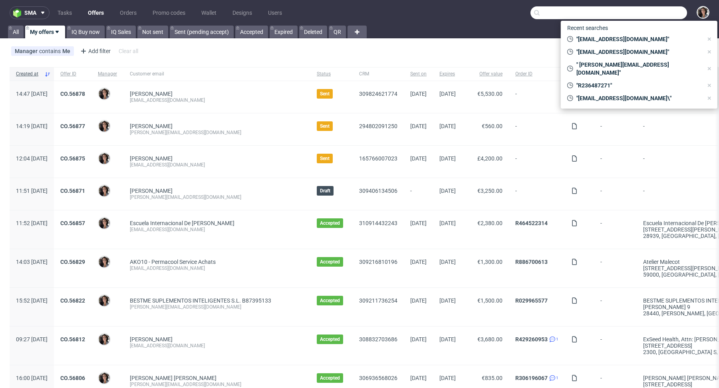
click at [656, 9] on input "text" at bounding box center [609, 12] width 157 height 13
paste input "[EMAIL_ADDRESS][DOMAIN_NAME]"
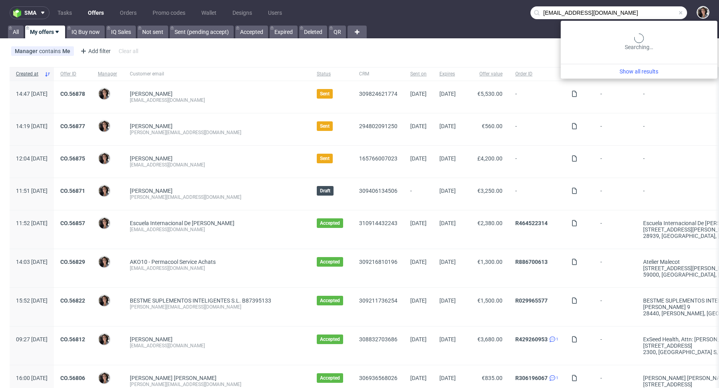
type input "[EMAIL_ADDRESS][DOMAIN_NAME]"
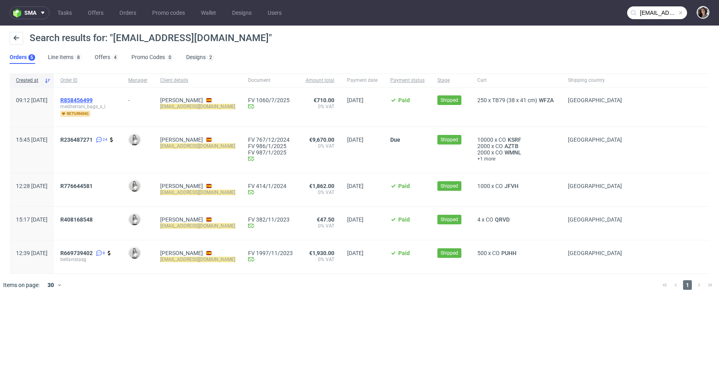
click at [93, 98] on span "R858456499" at bounding box center [76, 100] width 32 height 6
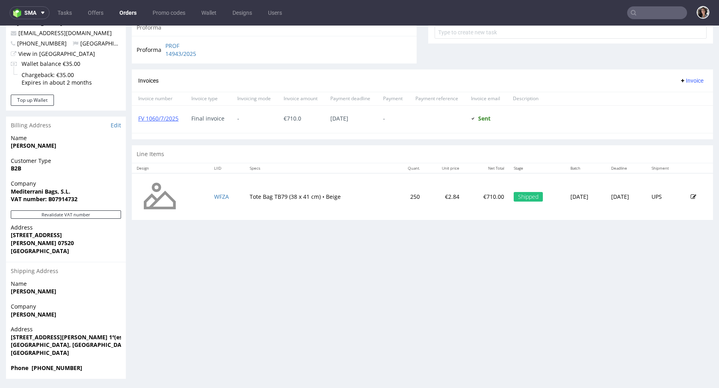
scroll to position [2, 0]
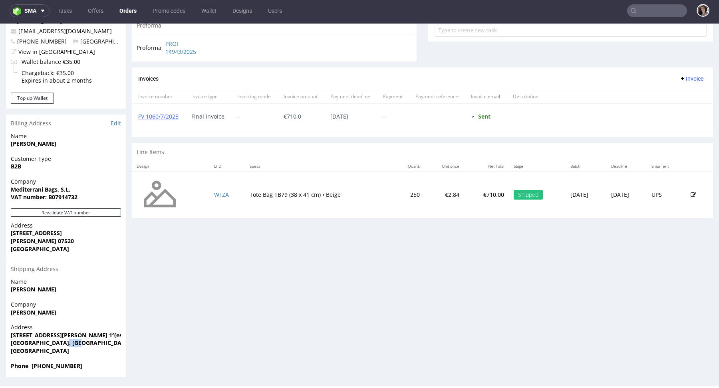
drag, startPoint x: 83, startPoint y: 342, endPoint x: 60, endPoint y: 343, distance: 23.6
click at [60, 343] on span "Vigo, Pontevedra 36214" at bounding box center [66, 343] width 110 height 8
copy strong "36214"
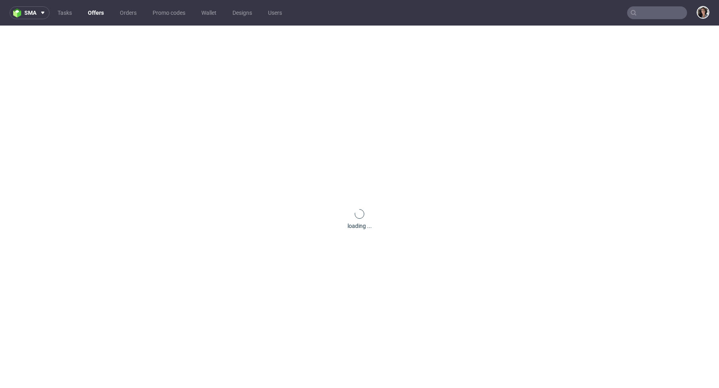
click at [652, 14] on input "text" at bounding box center [657, 12] width 60 height 13
paste input "KSRF"
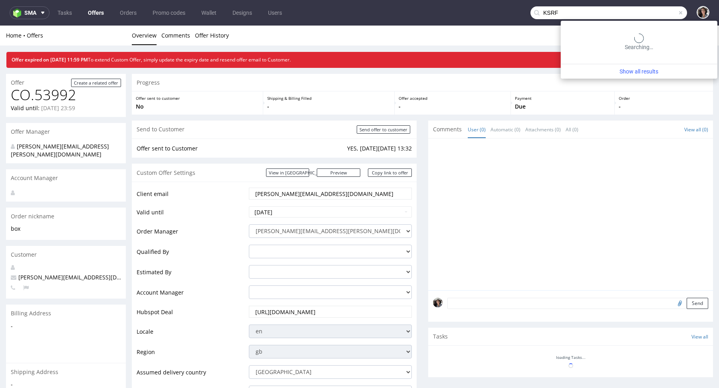
type input "KSRF"
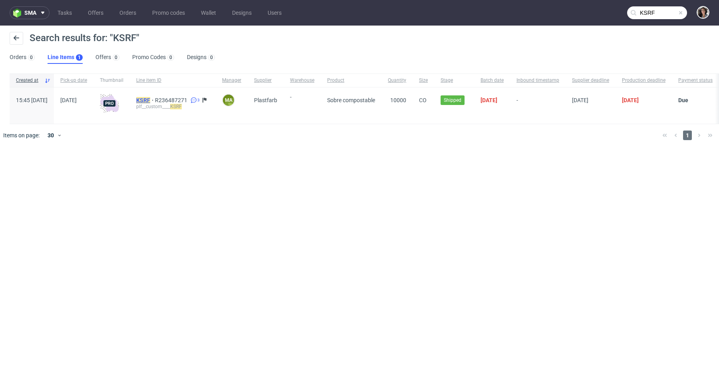
click at [150, 98] on mark "KSRF" at bounding box center [143, 100] width 14 height 6
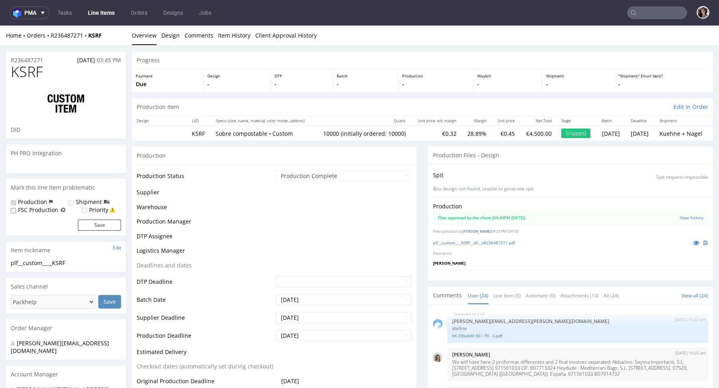
scroll to position [810, 0]
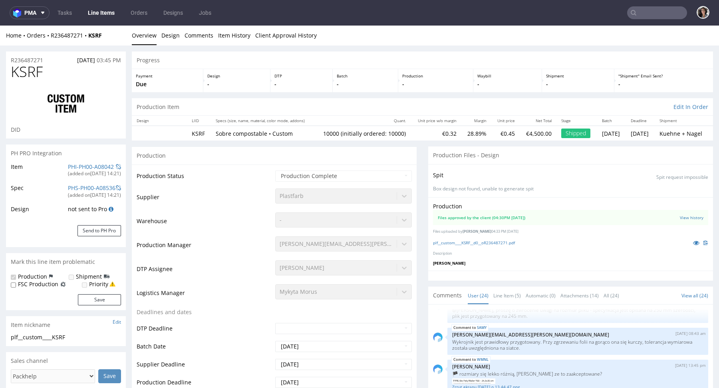
select select "in_progress"
drag, startPoint x: 506, startPoint y: 131, endPoint x: 492, endPoint y: 131, distance: 14.0
click at [492, 131] on td "€0.45" at bounding box center [505, 133] width 28 height 15
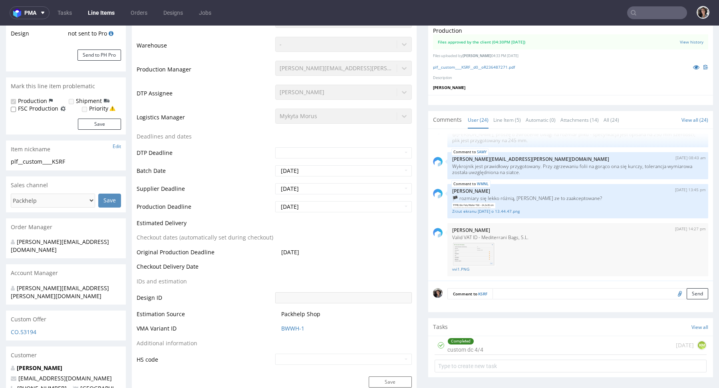
scroll to position [0, 0]
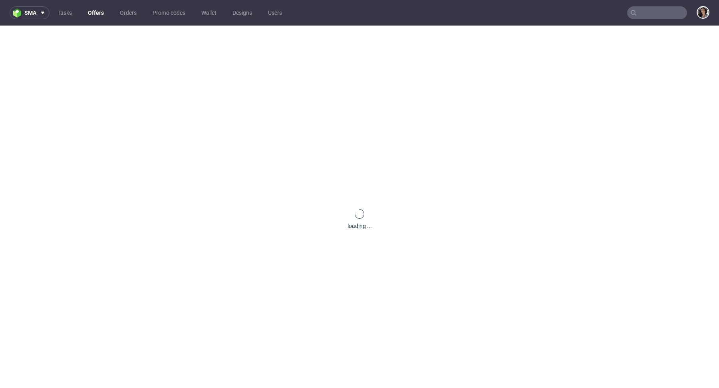
click at [665, 12] on input "text" at bounding box center [657, 12] width 60 height 13
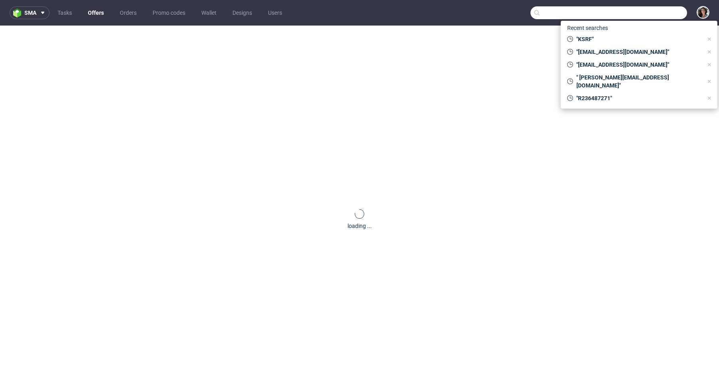
paste input "[PERSON_NAME], Muchas gracias por su paciencia. A continuación le envío la ofer…"
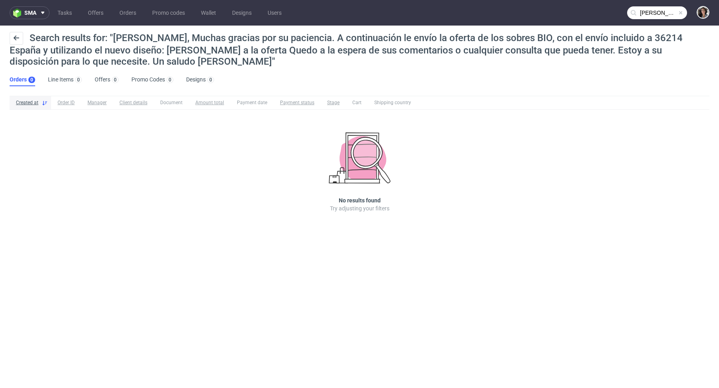
click at [657, 16] on input "Hola Marisol, Muchas gracias por su paciencia. A continuación le envío la ofert…" at bounding box center [657, 12] width 60 height 13
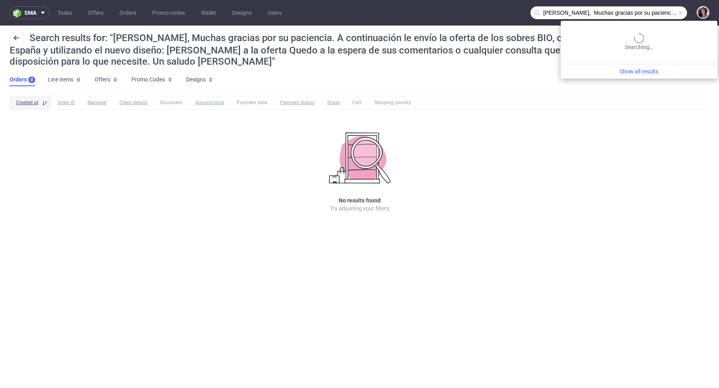
click at [657, 16] on input "Hola Marisol, Muchas gracias por su paciencia. A continuación le envío la ofert…" at bounding box center [609, 12] width 157 height 13
paste input "mgabrielli@bellavistasg.com"
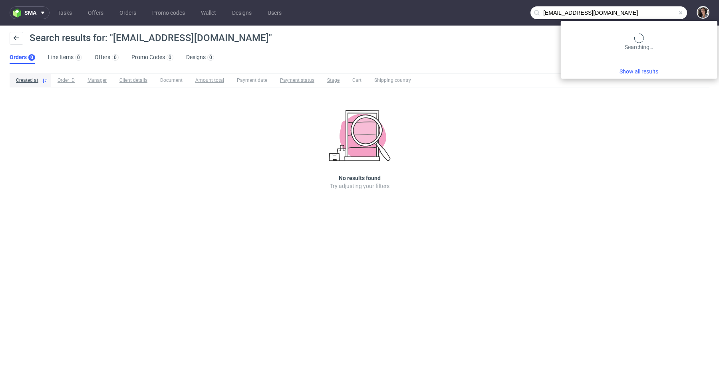
click at [660, 12] on input "mgabrielli@bellavistasg.com" at bounding box center [609, 12] width 157 height 13
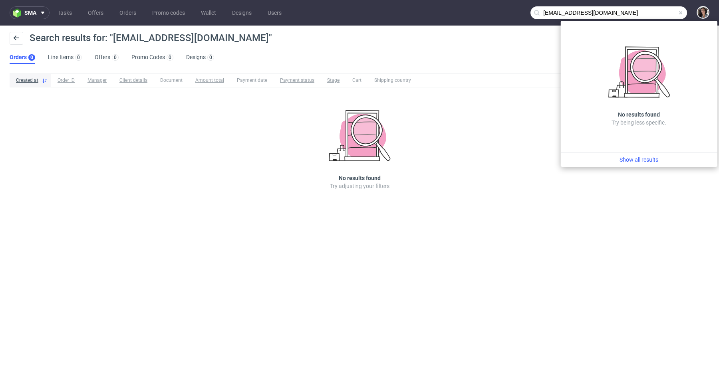
click at [568, 8] on input "mgabrielli@bellavistasg.com" at bounding box center [609, 12] width 157 height 13
drag, startPoint x: 568, startPoint y: 11, endPoint x: 527, endPoint y: 15, distance: 41.7
click at [527, 15] on nav "sma Tasks Offers Orders Promo codes Wallet Designs Users mgabrielli@bellavistas…" at bounding box center [359, 13] width 719 height 26
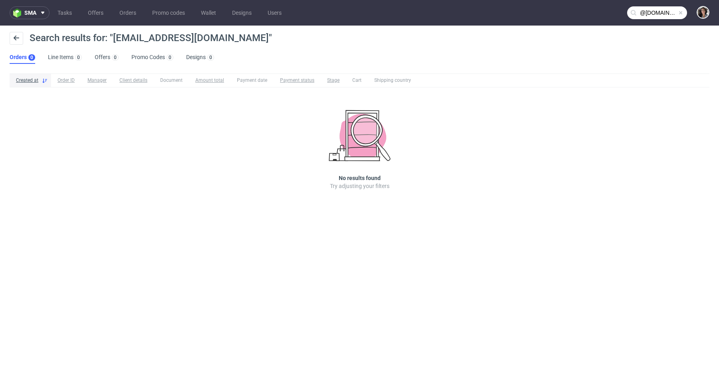
type input "@bellavistasg.com"
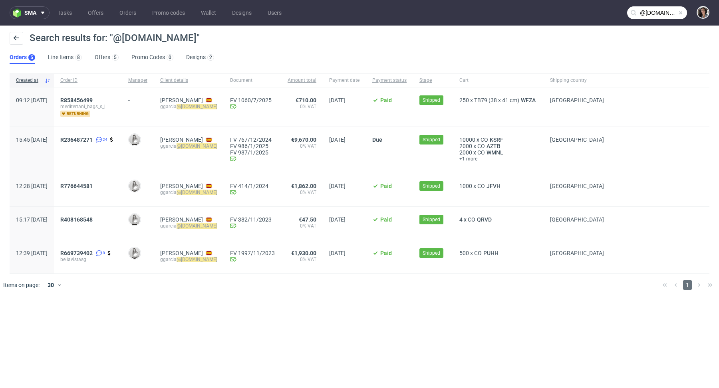
drag, startPoint x: 179, startPoint y: 107, endPoint x: 242, endPoint y: 107, distance: 63.5
click at [224, 107] on div "Gemma Garcia Areny ggarcia @bellavistasg.com" at bounding box center [189, 106] width 70 height 39
copy div "ggarcia @bellavistasg.com"
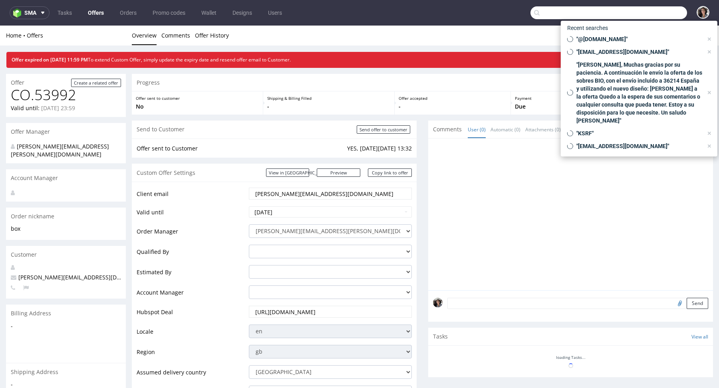
click at [650, 13] on input "text" at bounding box center [609, 12] width 157 height 13
paste input "[PERSON_NAME][EMAIL_ADDRESS][DOMAIN_NAME]"
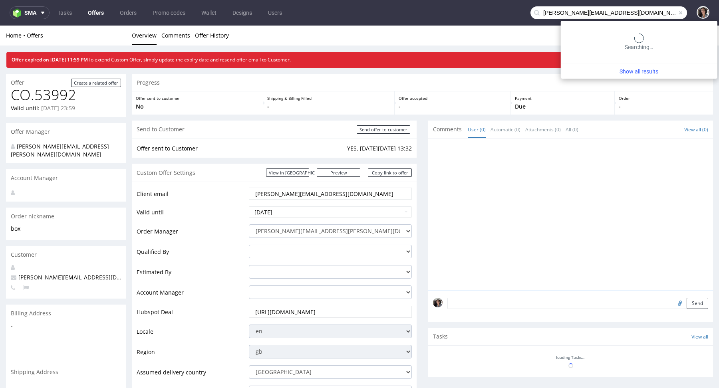
type input "[PERSON_NAME][EMAIL_ADDRESS][DOMAIN_NAME]"
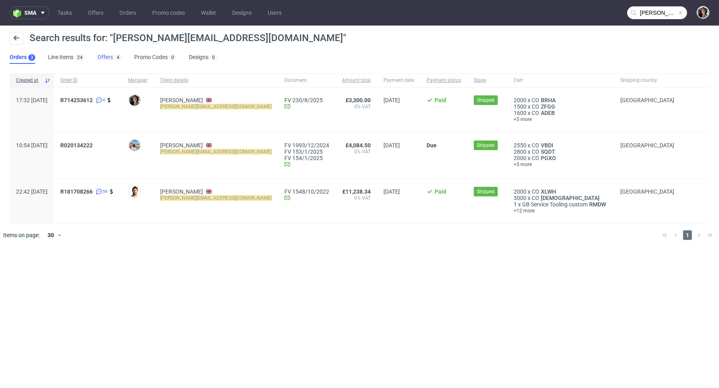
click at [103, 61] on link "Offers 4" at bounding box center [109, 57] width 24 height 13
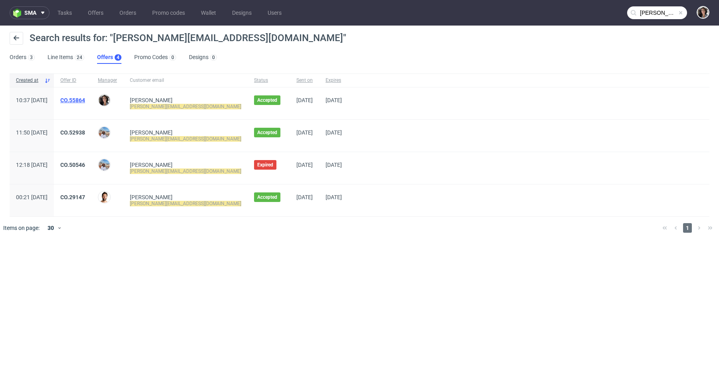
click at [85, 99] on link "CO.55864" at bounding box center [72, 100] width 25 height 6
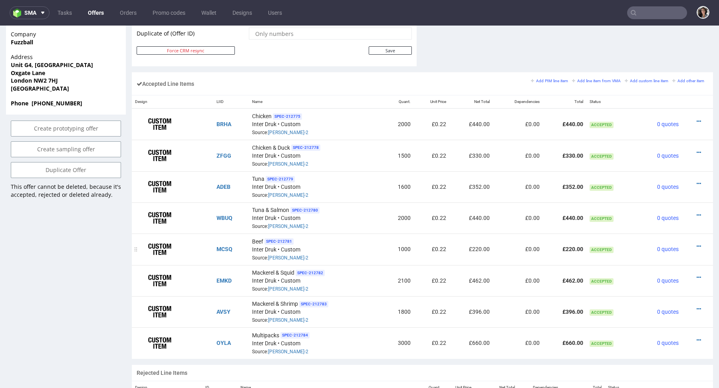
scroll to position [448, 0]
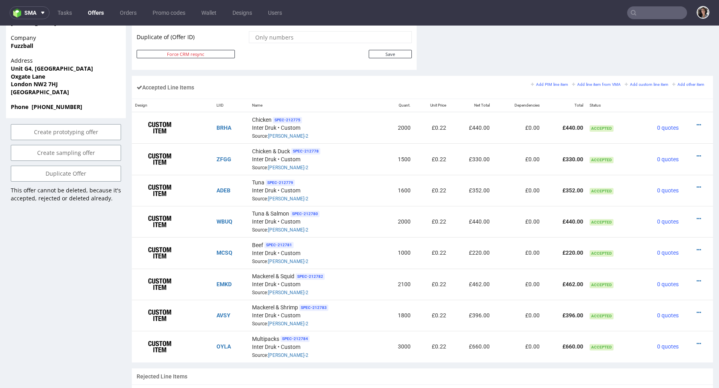
type input "[PERSON_NAME][EMAIL_ADDRESS][DOMAIN_NAME]"
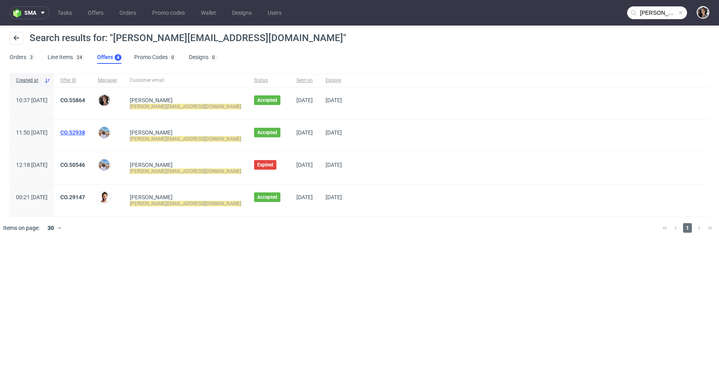
click at [85, 132] on link "CO.52938" at bounding box center [72, 132] width 25 height 6
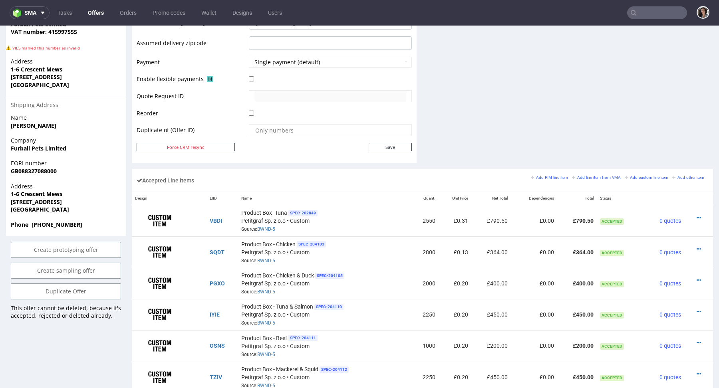
scroll to position [502, 0]
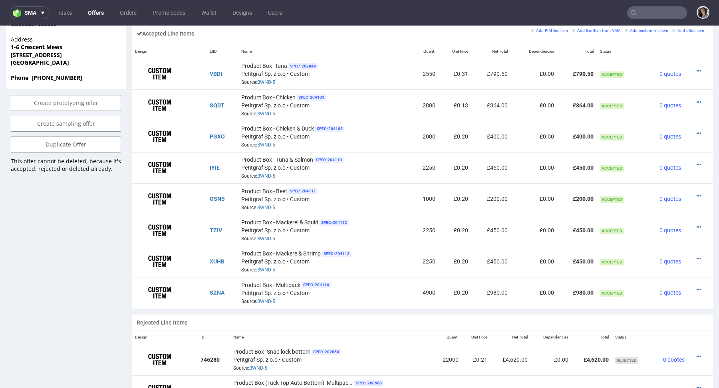
type input "[PERSON_NAME][EMAIL_ADDRESS][DOMAIN_NAME]"
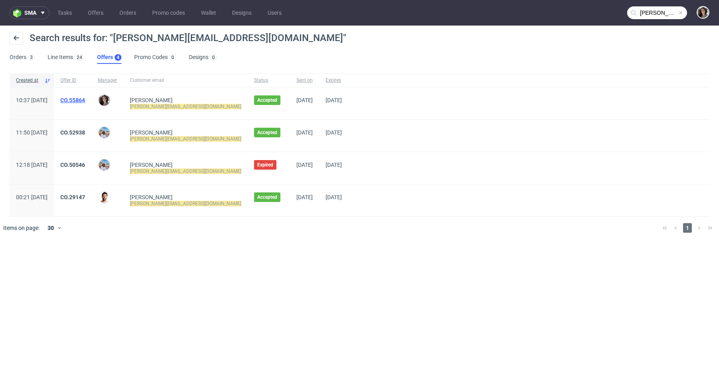
click at [85, 98] on link "CO.55864" at bounding box center [72, 100] width 25 height 6
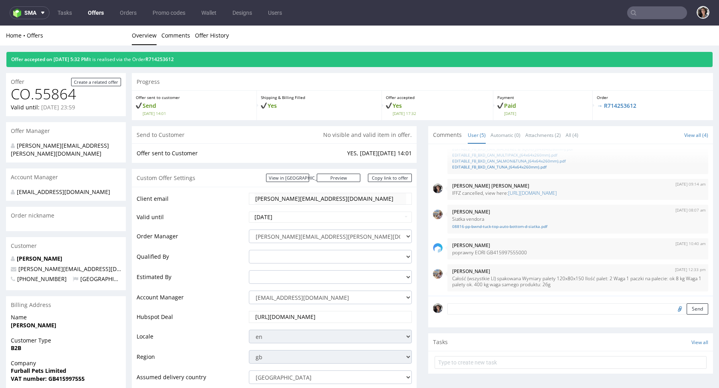
type input "eli@fuzzball.club"
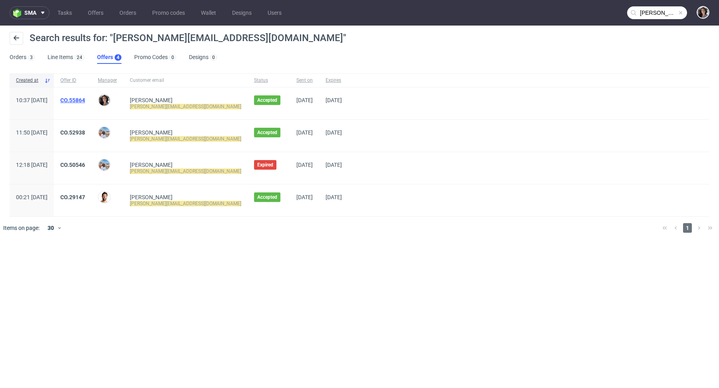
click at [85, 100] on link "CO.55864" at bounding box center [72, 100] width 25 height 6
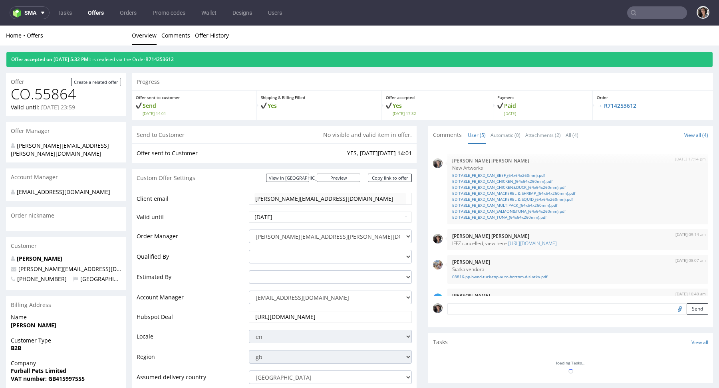
scroll to position [50, 0]
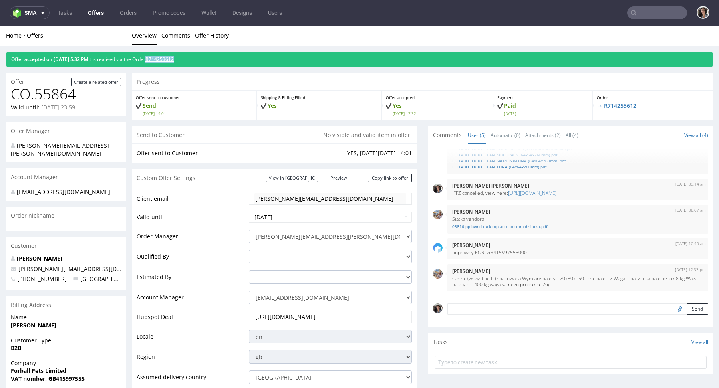
drag, startPoint x: 204, startPoint y: 59, endPoint x: 164, endPoint y: 60, distance: 40.0
click at [164, 60] on div "Offer accepted on 23.06.2025 5:32 PM It is realised via the Order R714253612" at bounding box center [359, 59] width 706 height 15
copy link "R714253612"
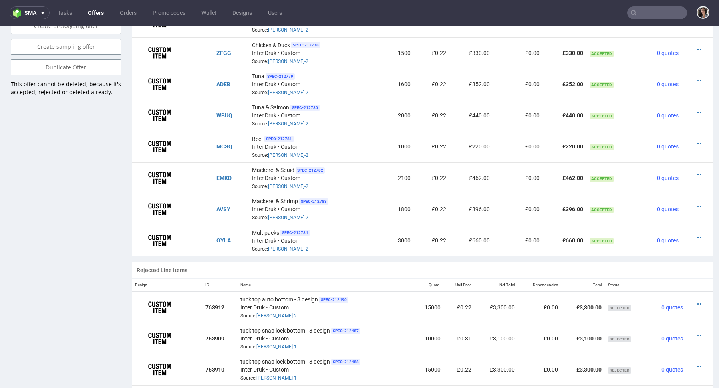
scroll to position [0, 0]
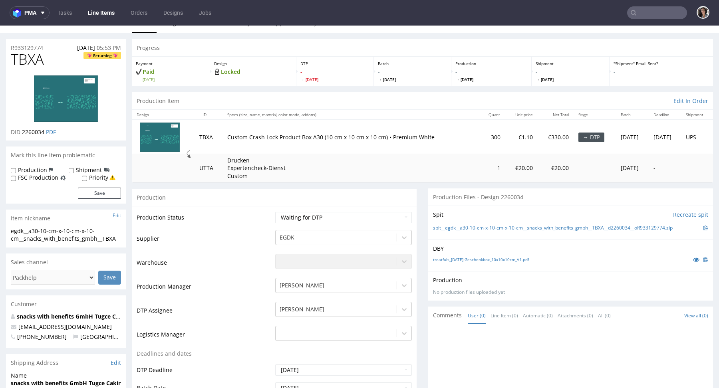
scroll to position [13, 0]
drag, startPoint x: 50, startPoint y: 46, endPoint x: 0, endPoint y: 46, distance: 49.9
copy p "R933129774"
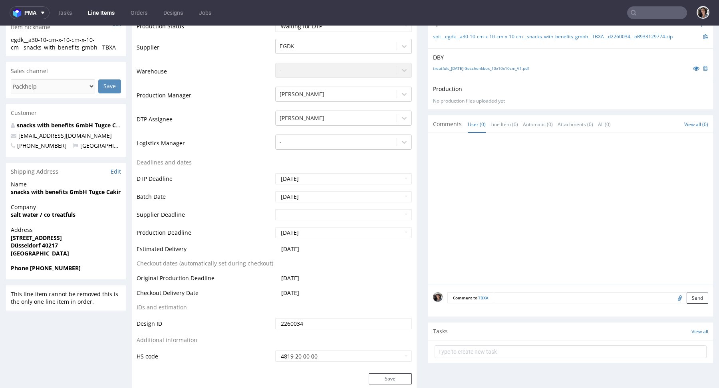
scroll to position [210, 0]
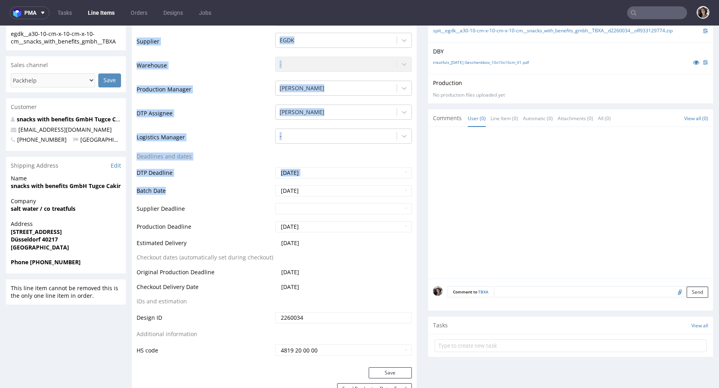
drag, startPoint x: 133, startPoint y: 191, endPoint x: 268, endPoint y: 194, distance: 134.7
click at [268, 194] on div "Production Status Waiting for Artwork Waiting for Diecut Waiting for Mockup Wai…" at bounding box center [274, 188] width 285 height 359
click at [207, 185] on td "Batch Date" at bounding box center [205, 194] width 137 height 18
drag, startPoint x: 133, startPoint y: 170, endPoint x: 233, endPoint y: 199, distance: 103.8
click at [233, 199] on div "Production Status Waiting for Artwork Waiting for Diecut Waiting for Mockup Wai…" at bounding box center [274, 188] width 285 height 359
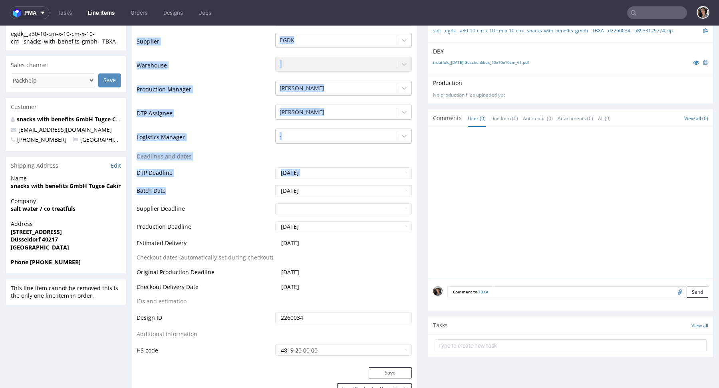
click at [233, 196] on td "Batch Date" at bounding box center [205, 194] width 137 height 18
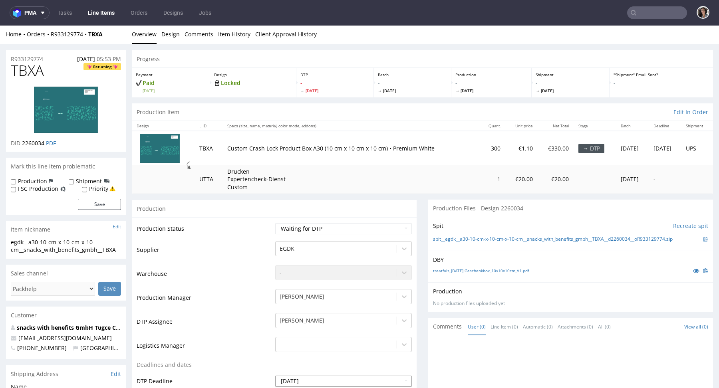
scroll to position [0, 0]
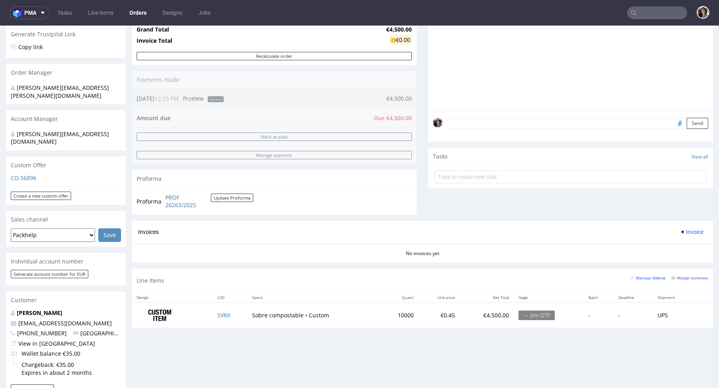
scroll to position [161, 0]
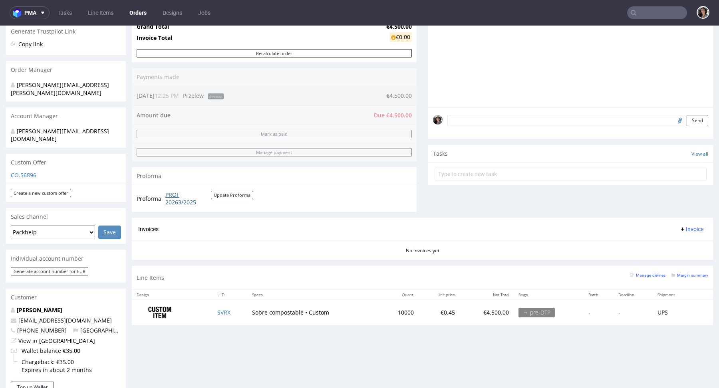
click at [187, 202] on link "PROF 20263/2025" at bounding box center [188, 199] width 46 height 16
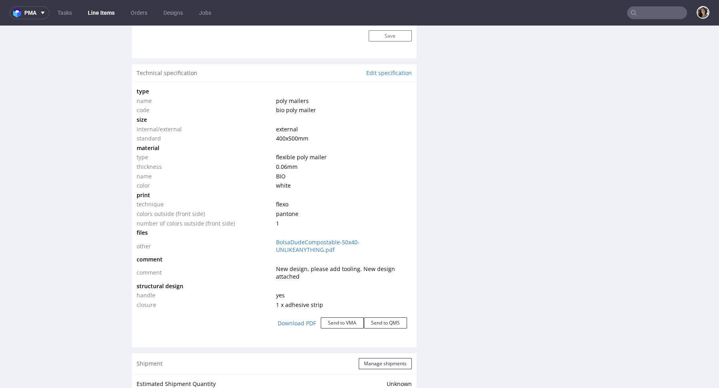
scroll to position [729, 0]
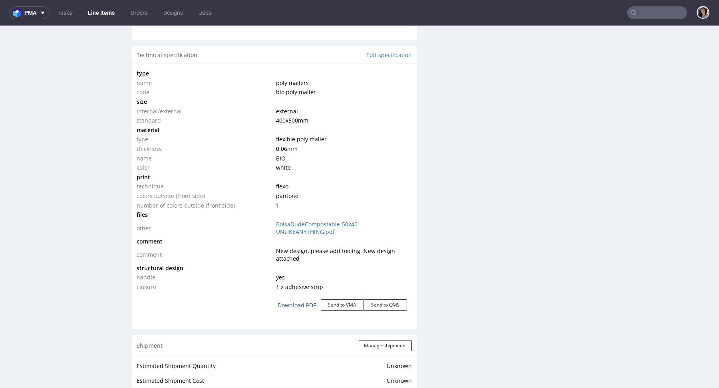
click at [296, 303] on link "Download PDF" at bounding box center [297, 306] width 48 height 18
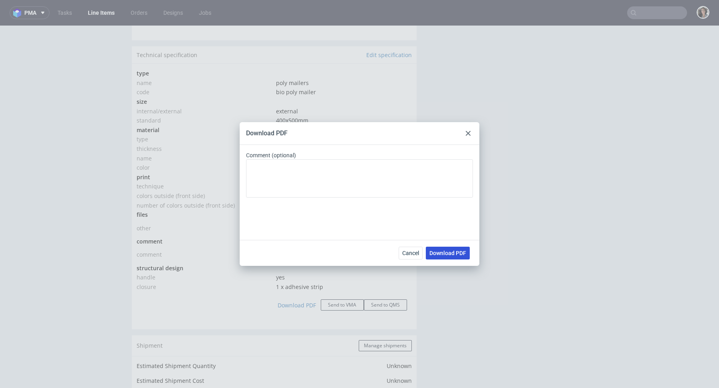
click at [447, 256] on button "Download PDF" at bounding box center [448, 253] width 44 height 13
click at [466, 132] on icon at bounding box center [468, 133] width 5 height 5
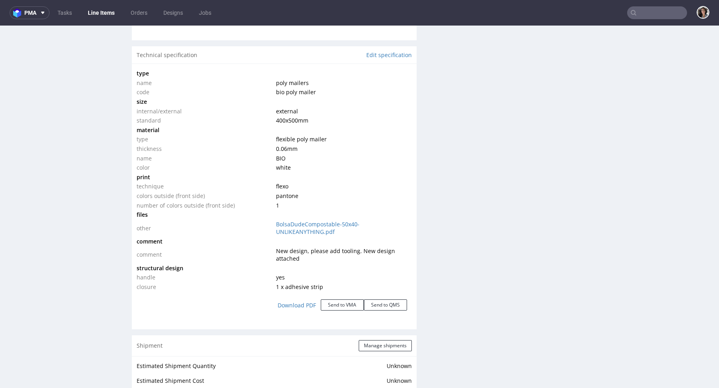
scroll to position [0, 0]
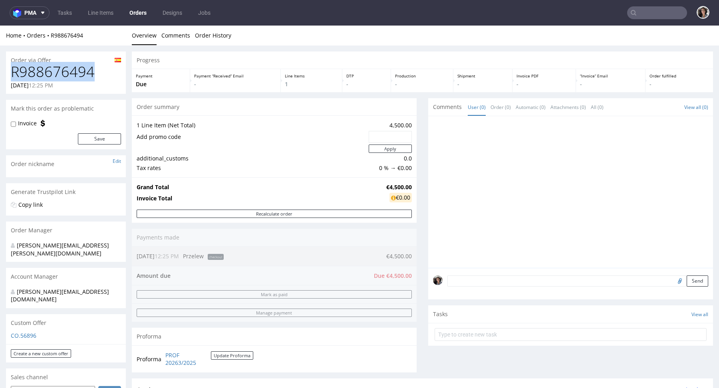
drag, startPoint x: 106, startPoint y: 76, endPoint x: 0, endPoint y: 76, distance: 105.9
copy h1 "R988676494"
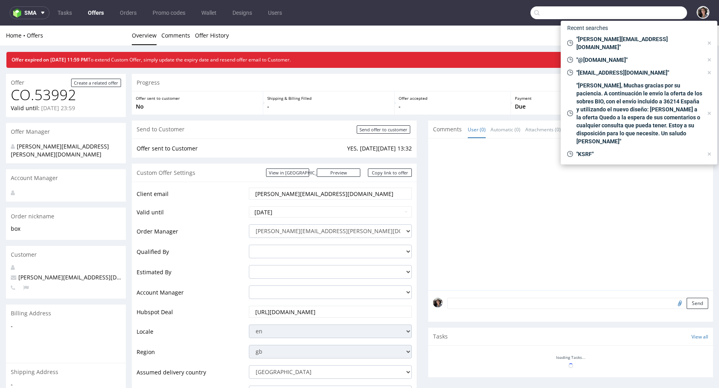
click at [645, 11] on input "text" at bounding box center [609, 12] width 157 height 13
paste input "@[DOMAIN_NAME]"
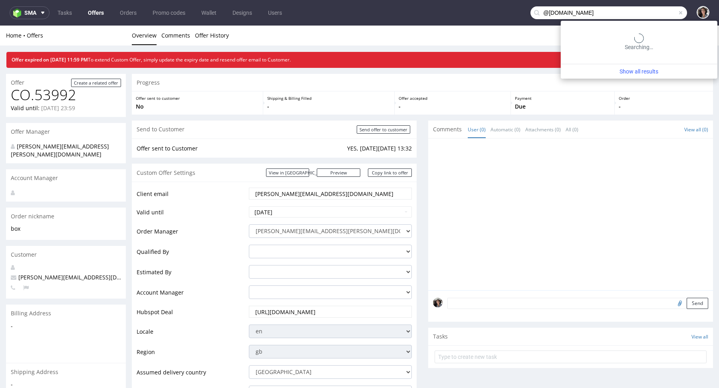
type input "@[DOMAIN_NAME]"
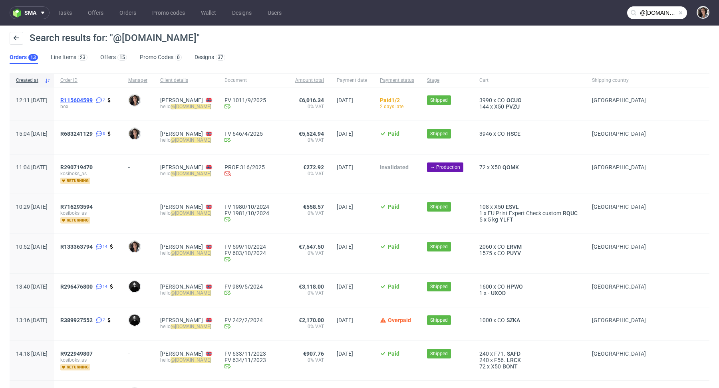
click at [93, 101] on span "R115604599" at bounding box center [76, 100] width 32 height 6
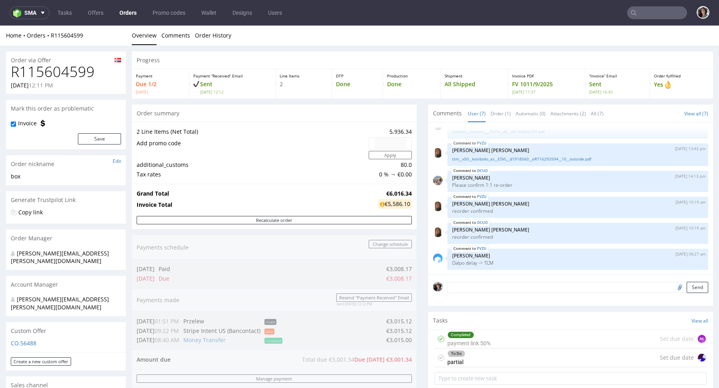
type input "@[DOMAIN_NAME]"
